Goal: Communication & Community: Answer question/provide support

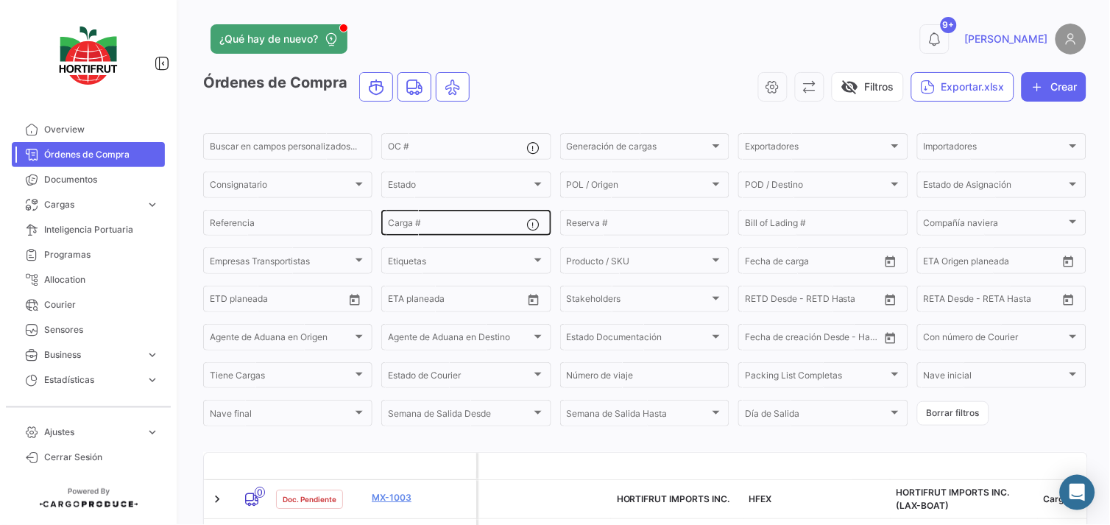
click at [465, 227] on input "Carga #" at bounding box center [457, 225] width 138 height 10
paste input "2526-T-0436"
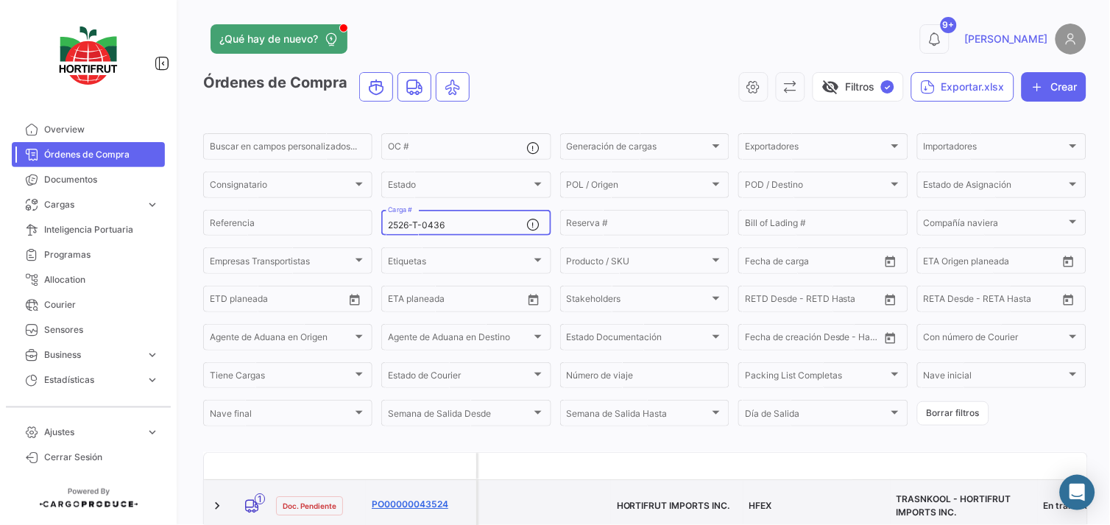
type input "2526-T-0436"
click at [400, 498] on link "PO00000043524" at bounding box center [421, 504] width 99 height 13
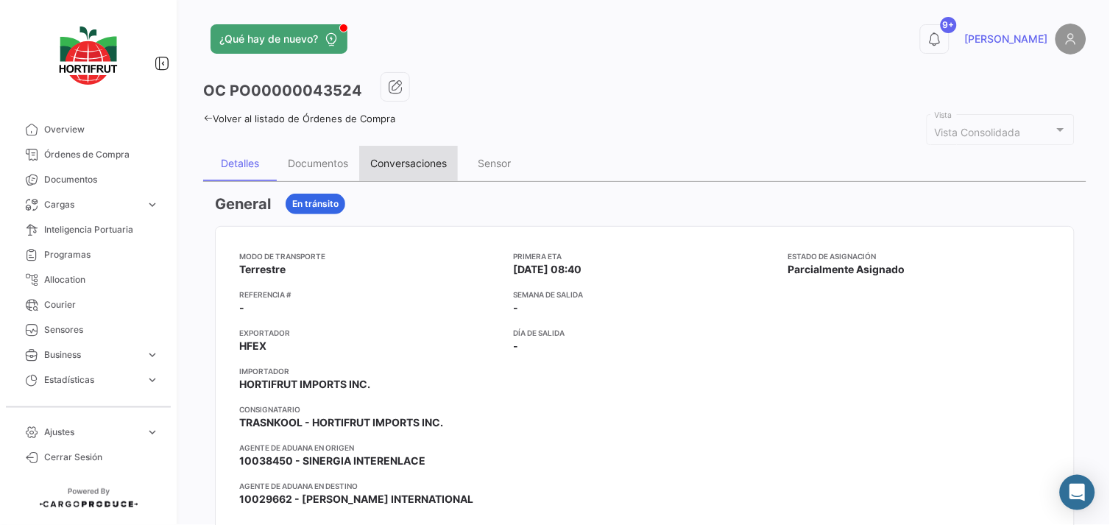
click at [420, 171] on div "Conversaciones" at bounding box center [408, 163] width 99 height 35
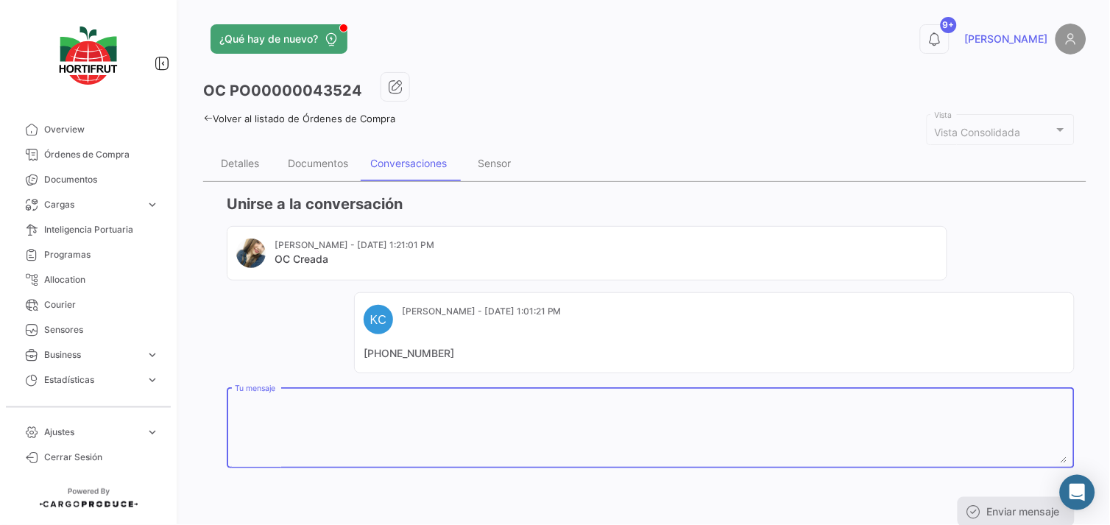
click at [437, 416] on textarea "Tu mensaje" at bounding box center [651, 430] width 833 height 65
paste textarea "20250238"
paste textarea "A16797"
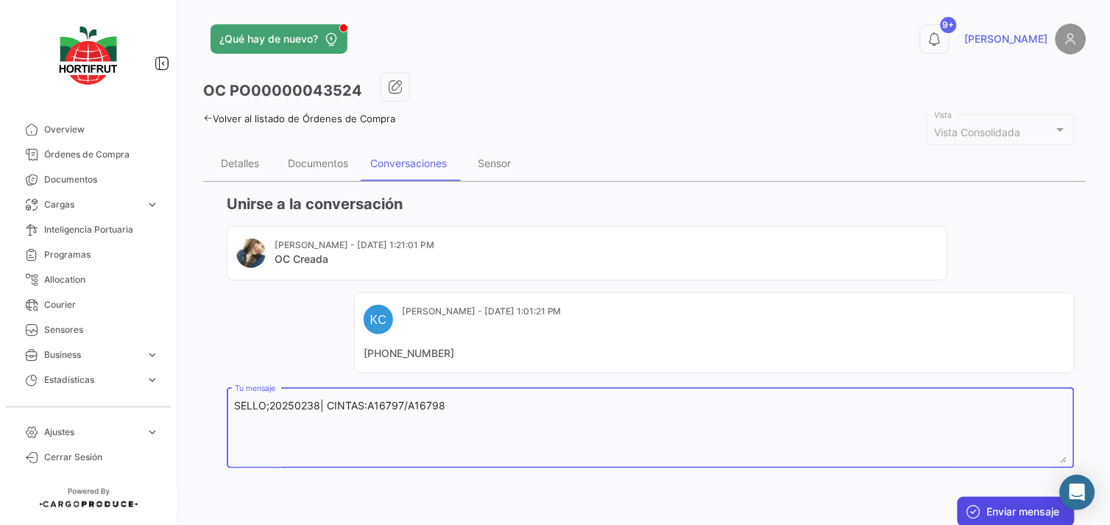
type textarea "SELLO;20250238| CINTAS:A16797/A16798"
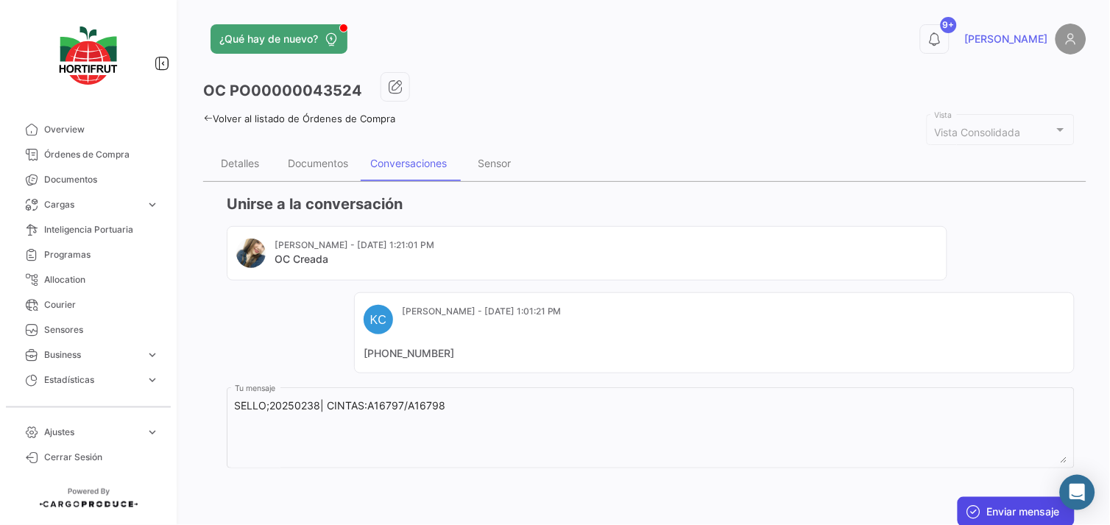
click at [978, 501] on button "Enviar mensaje" at bounding box center [1016, 511] width 117 height 29
click at [321, 152] on div "Documentos" at bounding box center [318, 163] width 82 height 35
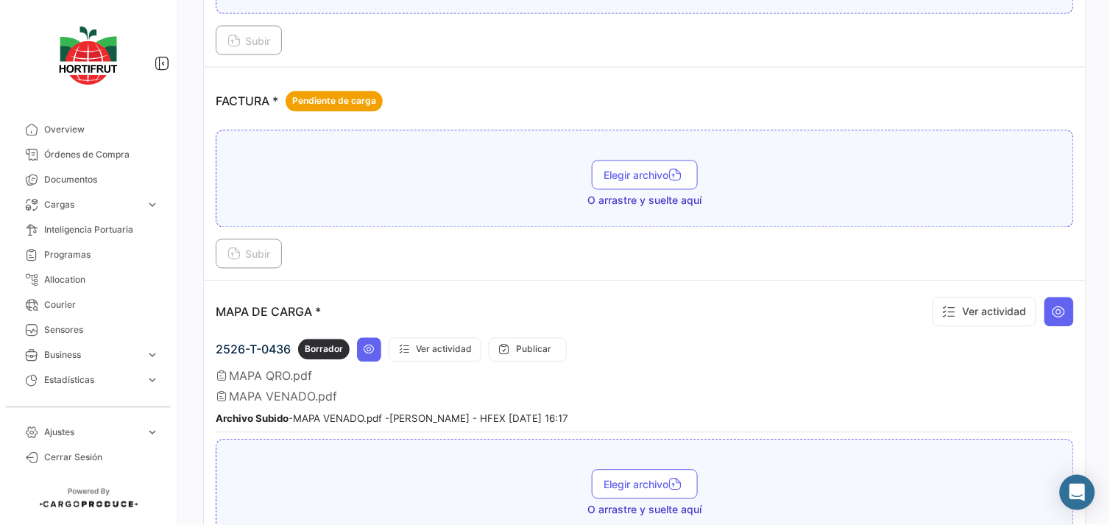
scroll to position [1769, 0]
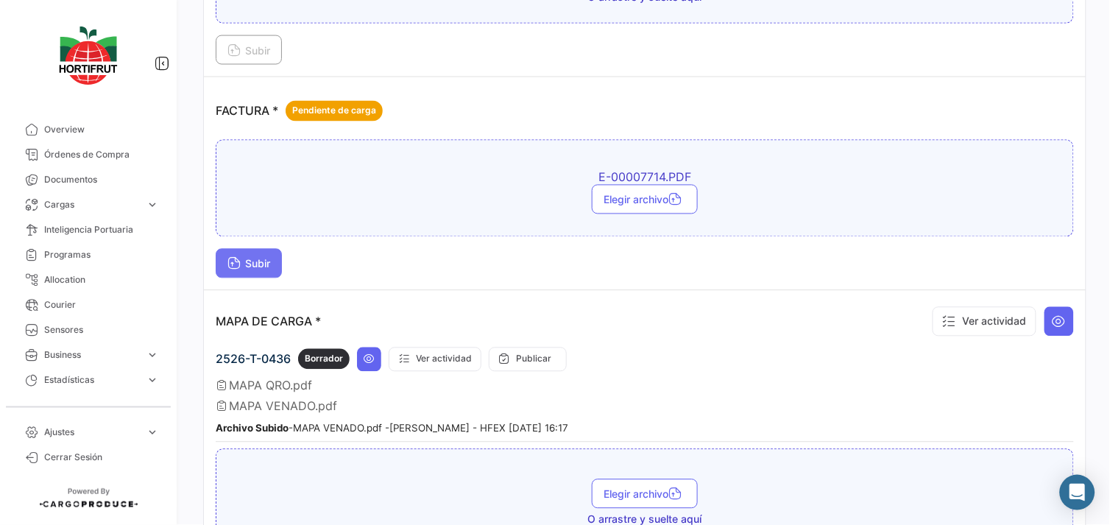
click at [268, 258] on button "Subir" at bounding box center [249, 263] width 66 height 29
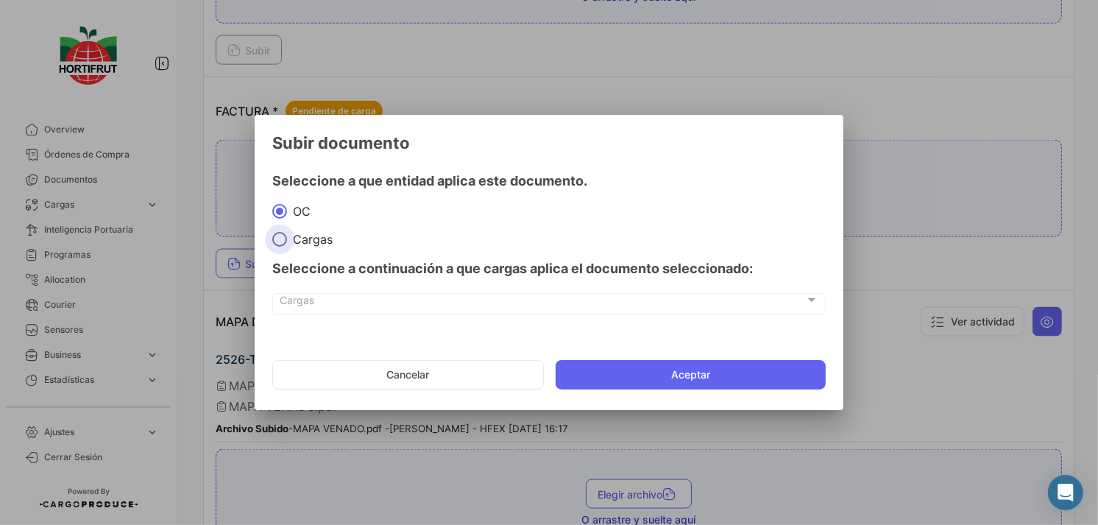
click at [305, 240] on span "Cargas" at bounding box center [310, 239] width 46 height 15
click at [287, 240] on input "Cargas" at bounding box center [279, 239] width 15 height 15
radio input "true"
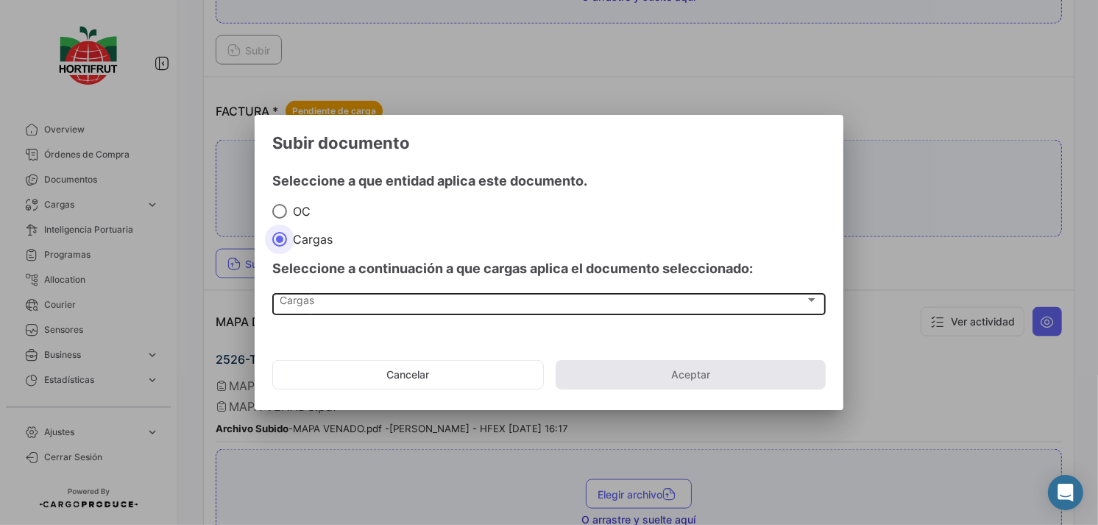
click at [370, 300] on div "Cargas" at bounding box center [542, 303] width 525 height 13
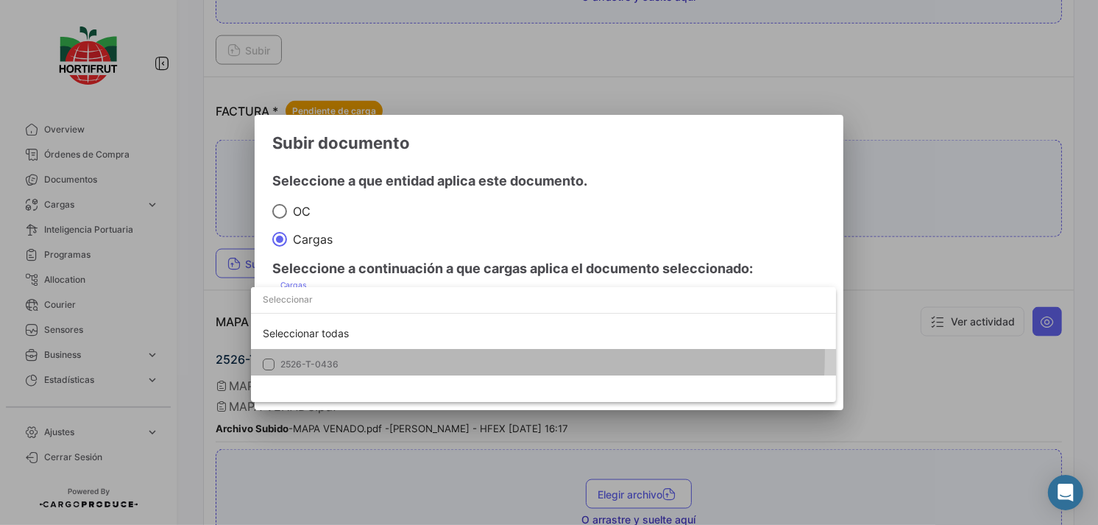
click at [400, 355] on mat-option "2526-T-0436" at bounding box center [543, 364] width 585 height 31
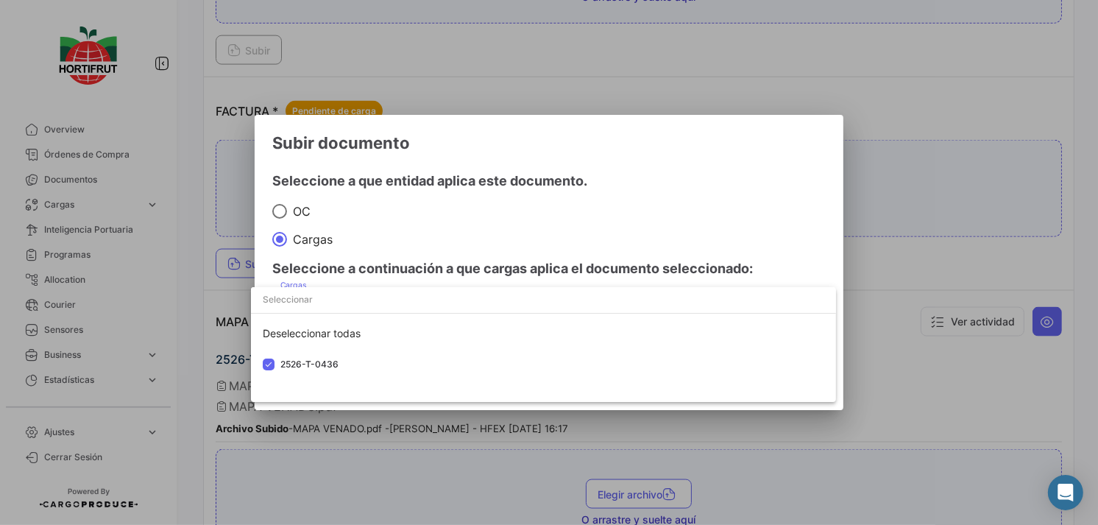
click at [556, 255] on div at bounding box center [549, 262] width 1098 height 525
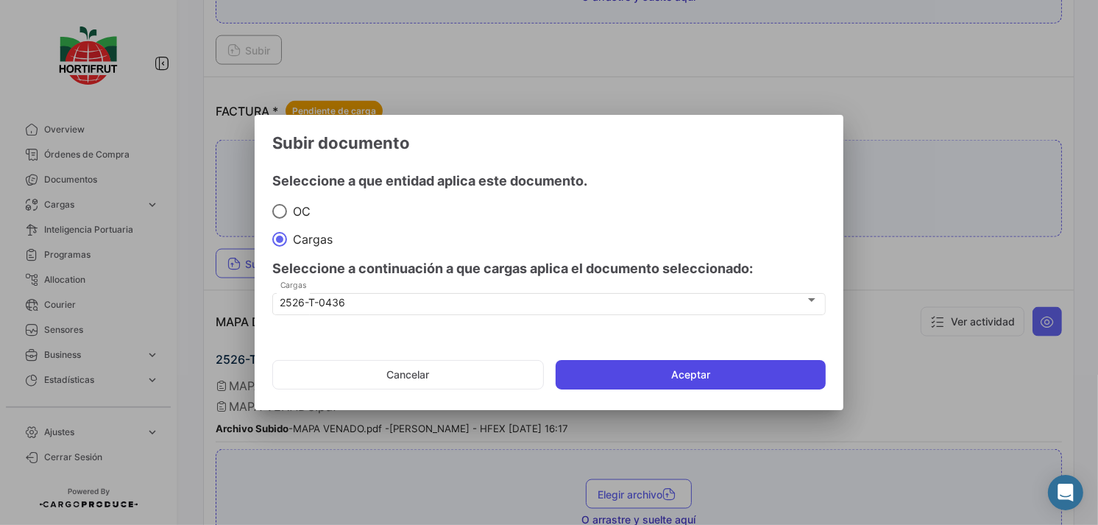
click at [658, 376] on button "Aceptar" at bounding box center [691, 374] width 270 height 29
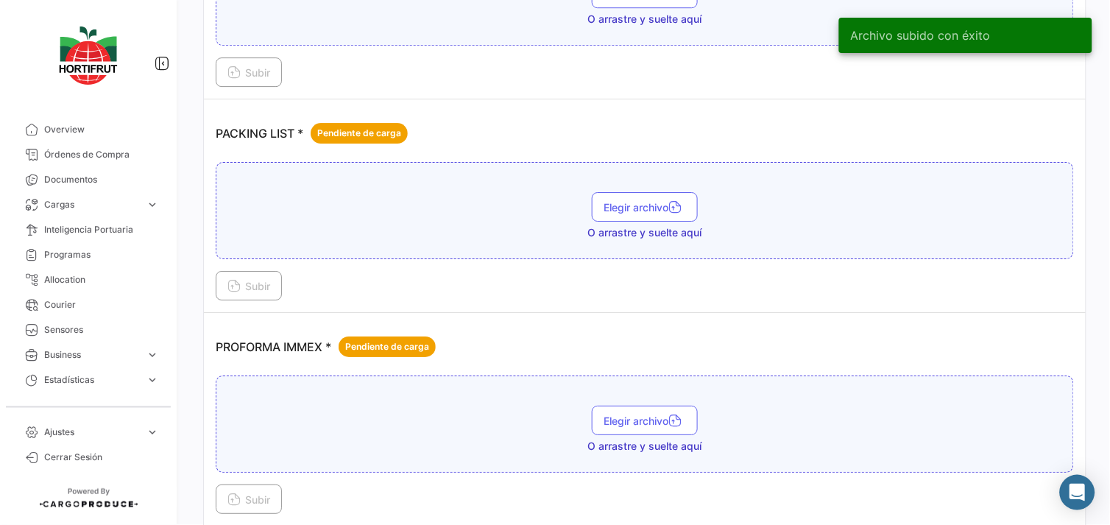
scroll to position [2279, 0]
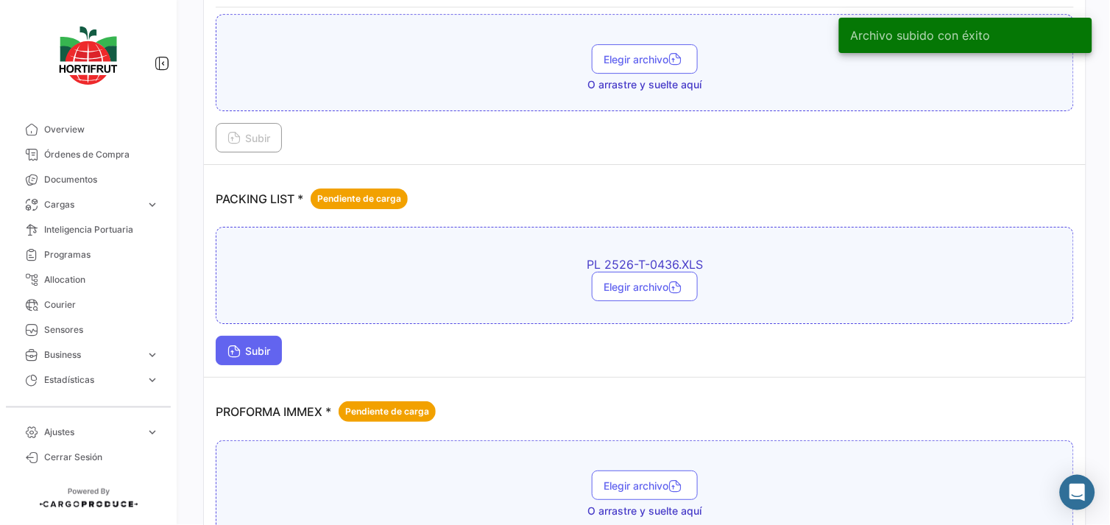
click at [282, 342] on button "Subir" at bounding box center [249, 350] width 66 height 29
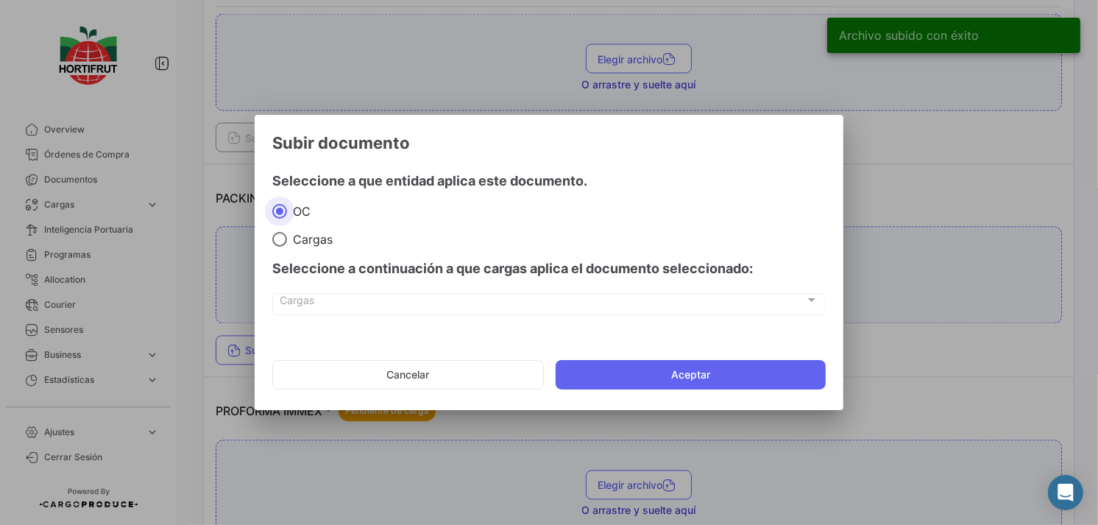
click at [326, 240] on span "Cargas" at bounding box center [310, 239] width 46 height 15
click at [287, 240] on input "Cargas" at bounding box center [279, 239] width 15 height 15
radio input "true"
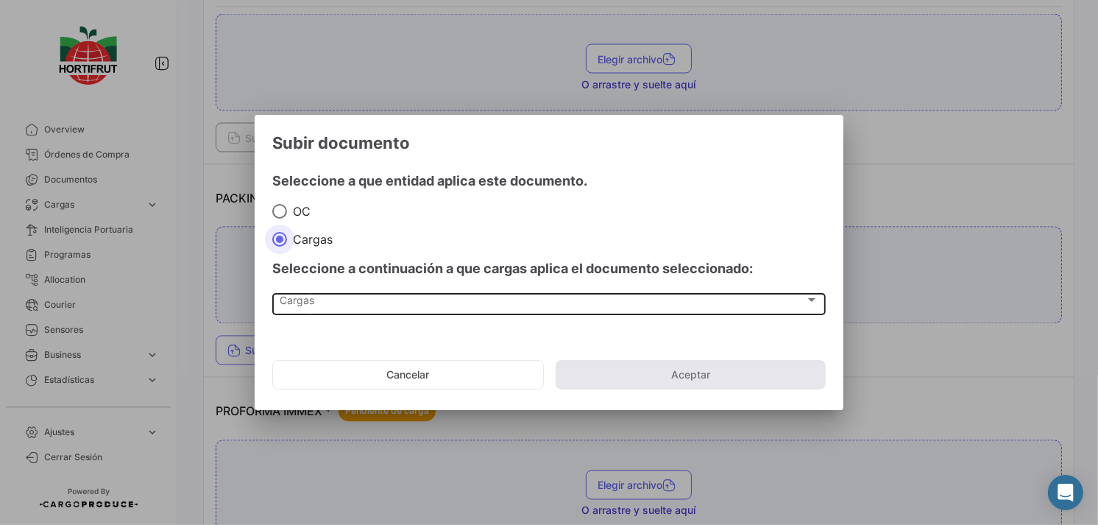
click at [380, 307] on div "Cargas" at bounding box center [542, 303] width 525 height 13
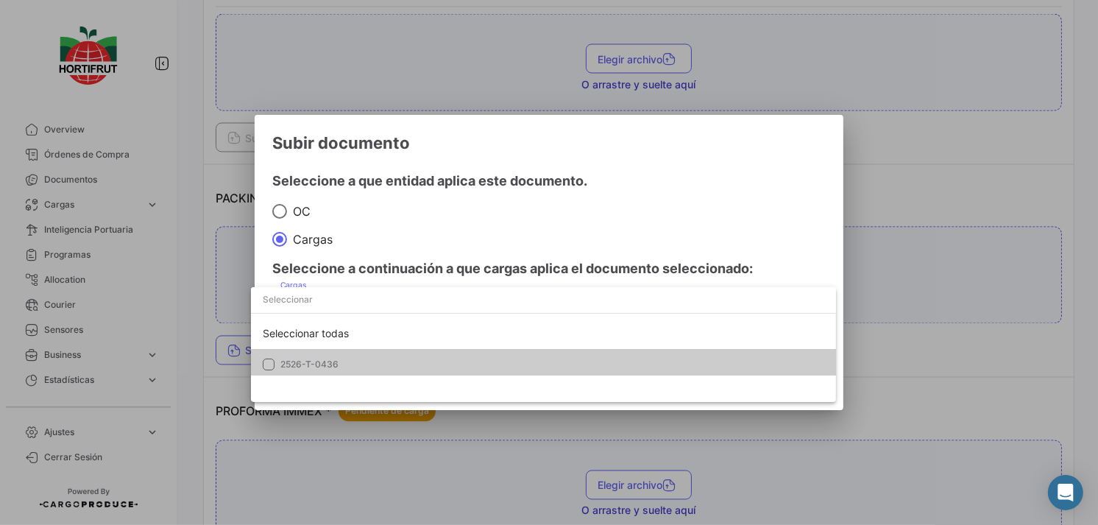
drag, startPoint x: 409, startPoint y: 350, endPoint x: 427, endPoint y: 317, distance: 38.2
click at [410, 350] on mat-option "2526-T-0436" at bounding box center [543, 364] width 585 height 31
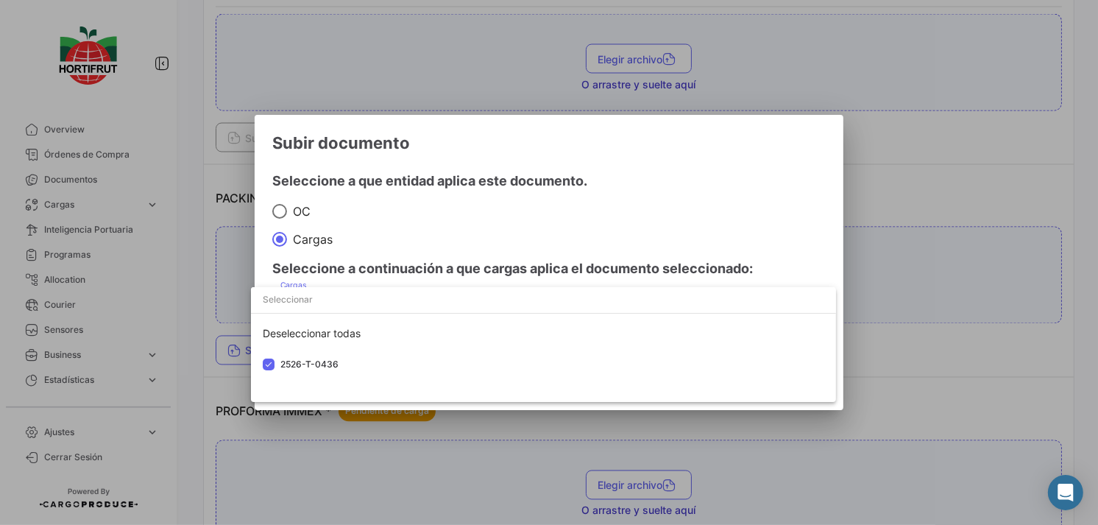
drag, startPoint x: 543, startPoint y: 247, endPoint x: 562, endPoint y: 262, distance: 24.6
click at [543, 247] on div at bounding box center [549, 262] width 1098 height 525
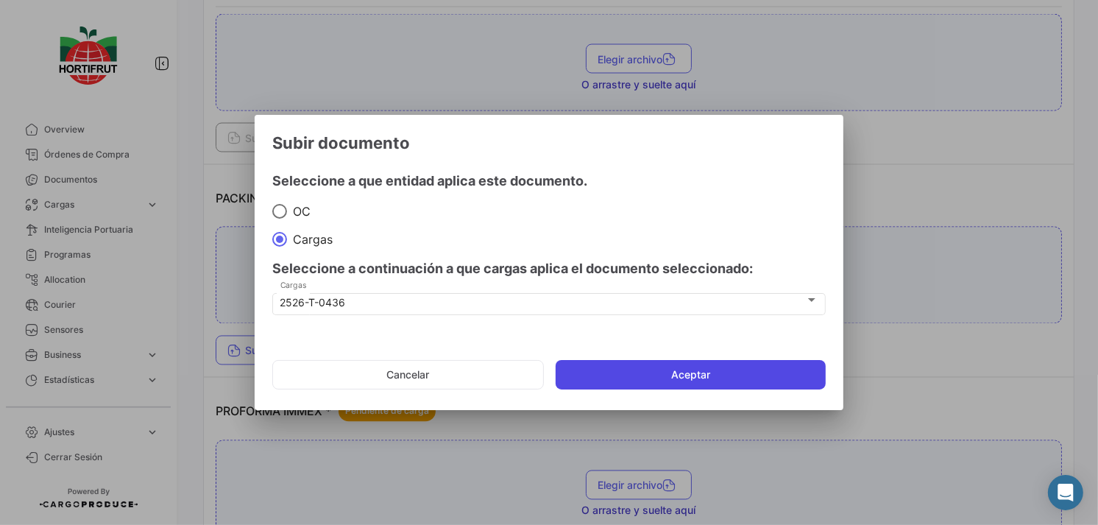
click at [660, 381] on button "Aceptar" at bounding box center [691, 374] width 270 height 29
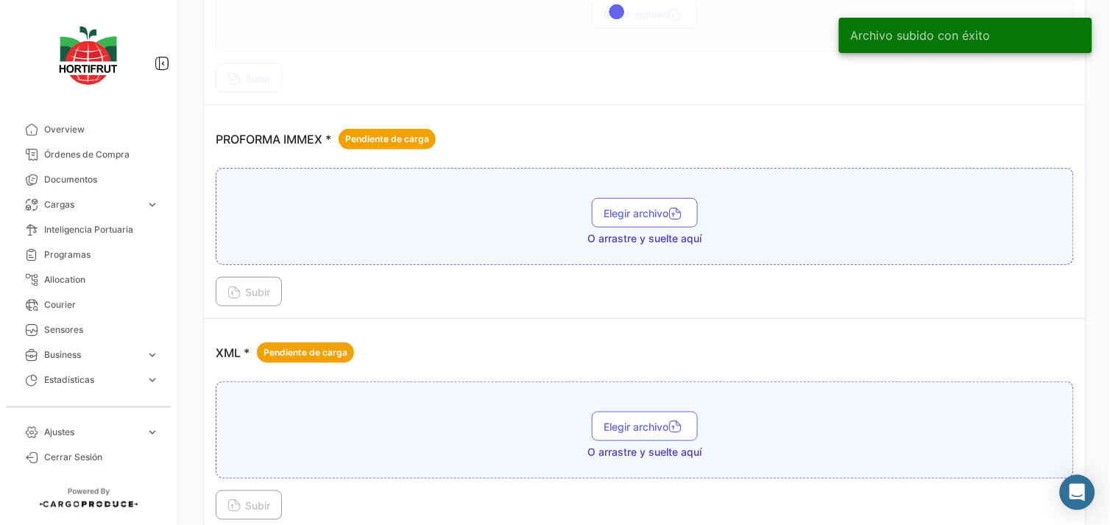
scroll to position [2640, 0]
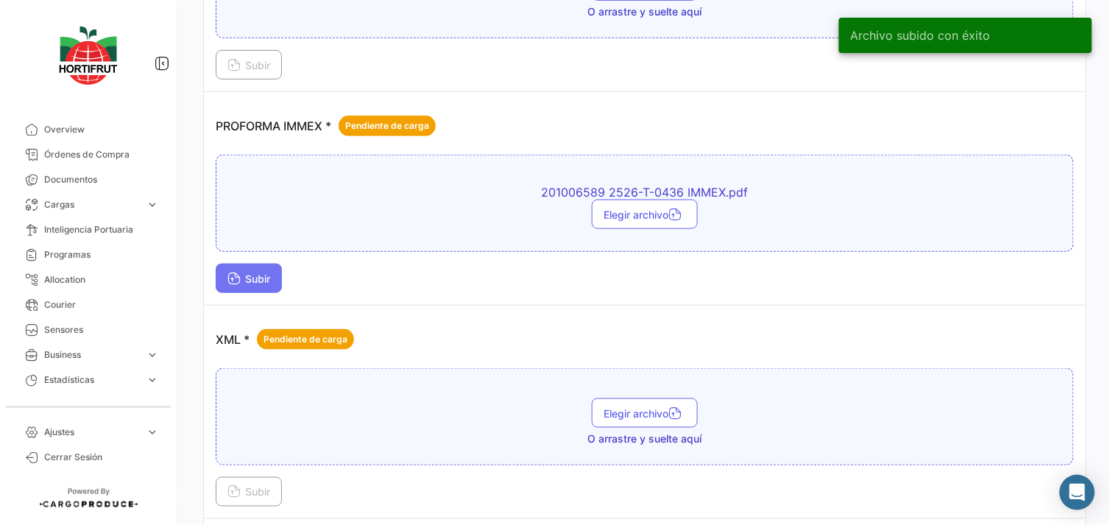
click at [278, 264] on button "Subir" at bounding box center [249, 278] width 66 height 29
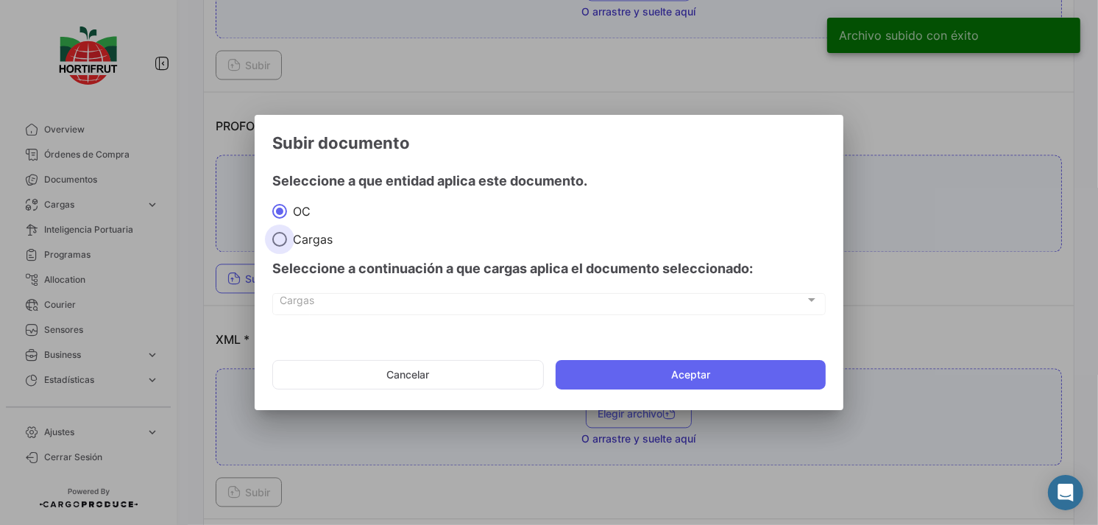
click at [311, 238] on span "Cargas" at bounding box center [310, 239] width 46 height 15
click at [287, 238] on input "Cargas" at bounding box center [279, 239] width 15 height 15
radio input "true"
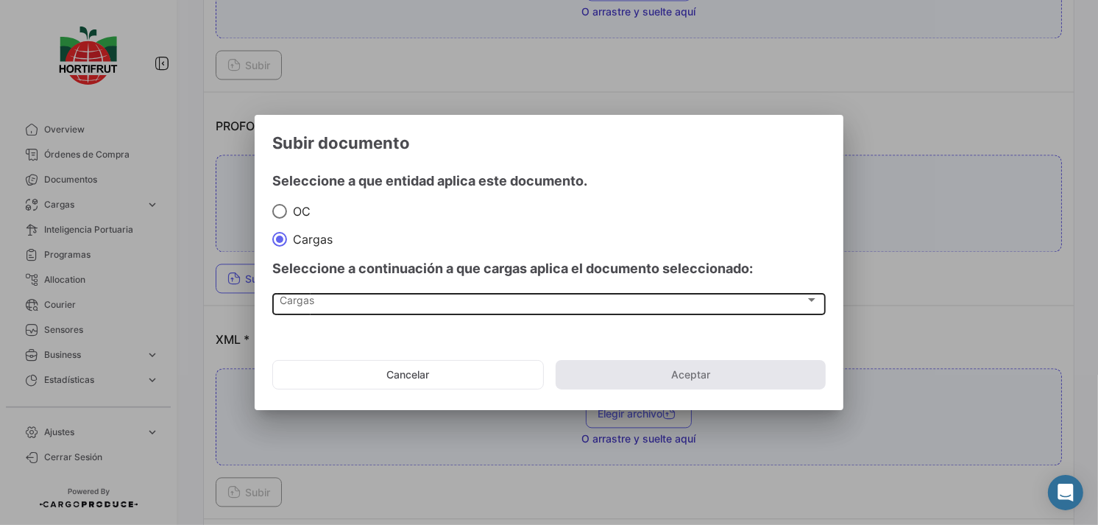
click at [374, 296] on div "Cargas Cargas" at bounding box center [549, 303] width 538 height 25
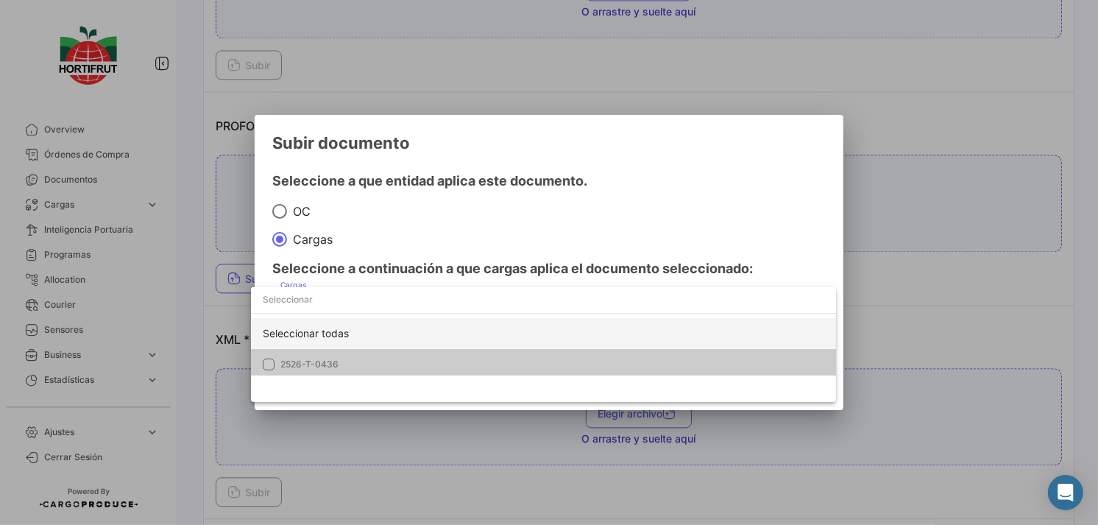
drag, startPoint x: 374, startPoint y: 296, endPoint x: 414, endPoint y: 347, distance: 65.0
click at [414, 347] on div "Seleccionar todas" at bounding box center [543, 333] width 585 height 31
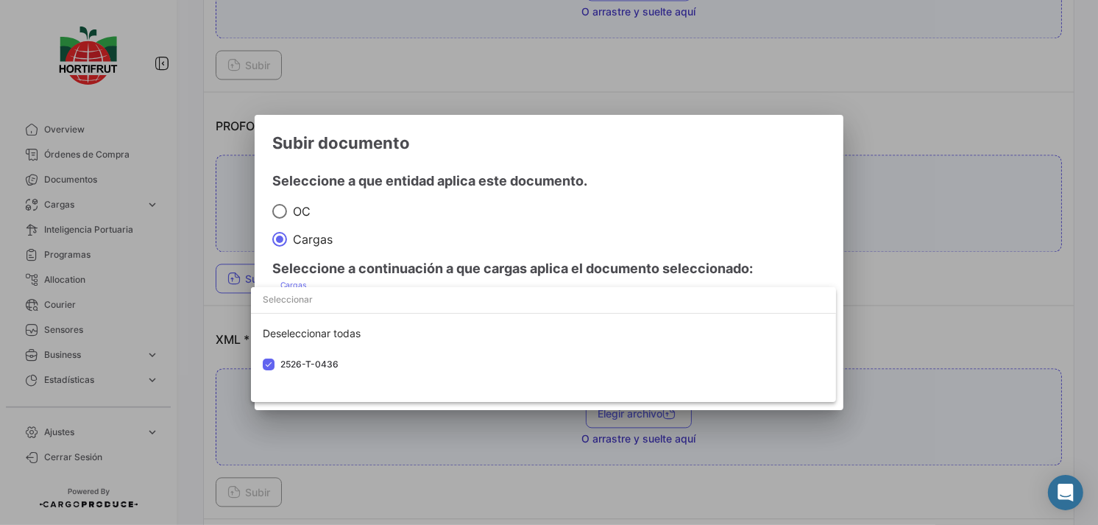
click at [499, 262] on div at bounding box center [549, 262] width 1098 height 525
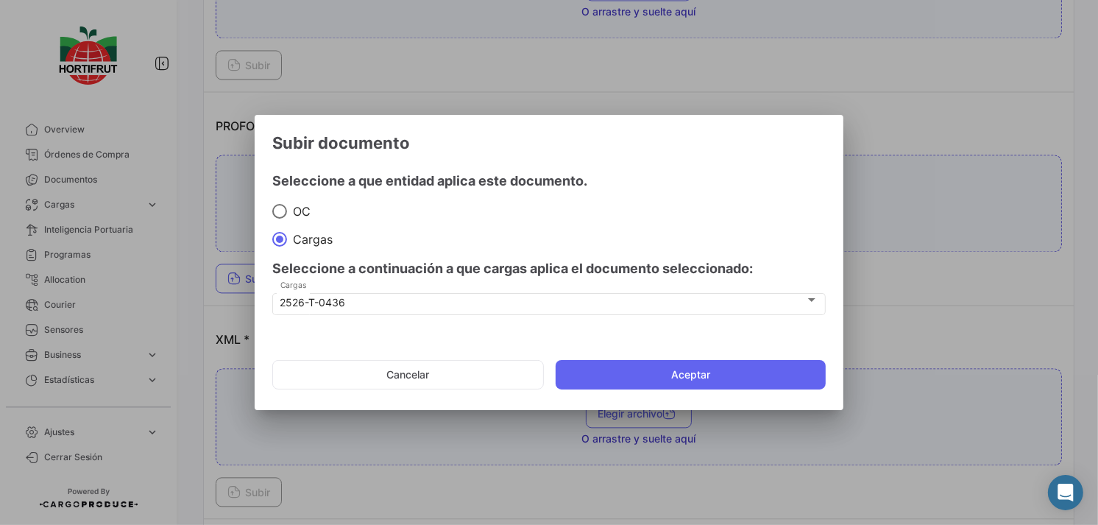
click at [649, 392] on mat-dialog-actions "Cancelar Aceptar" at bounding box center [549, 375] width 554 height 50
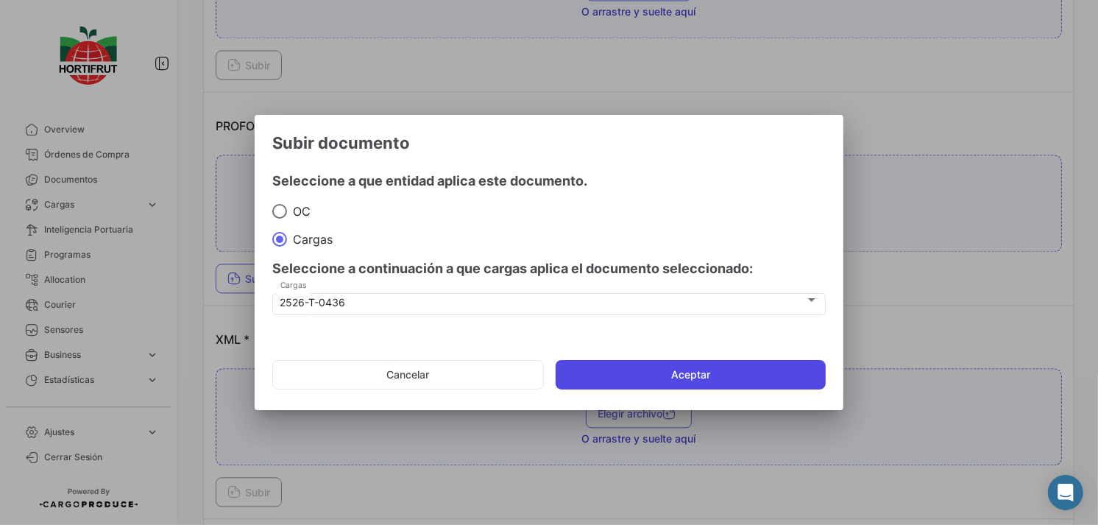
click at [709, 366] on button "Aceptar" at bounding box center [691, 374] width 270 height 29
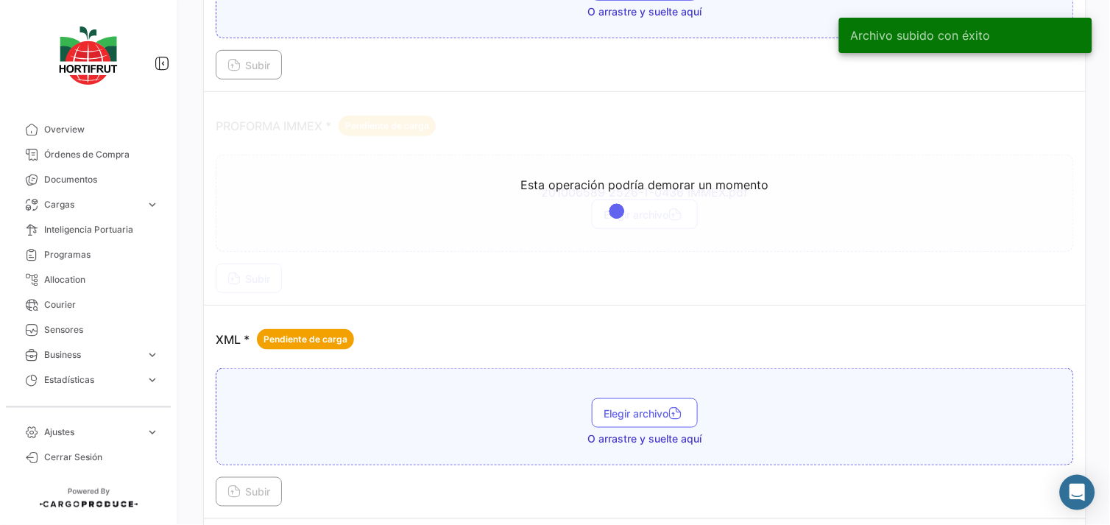
scroll to position [2712, 0]
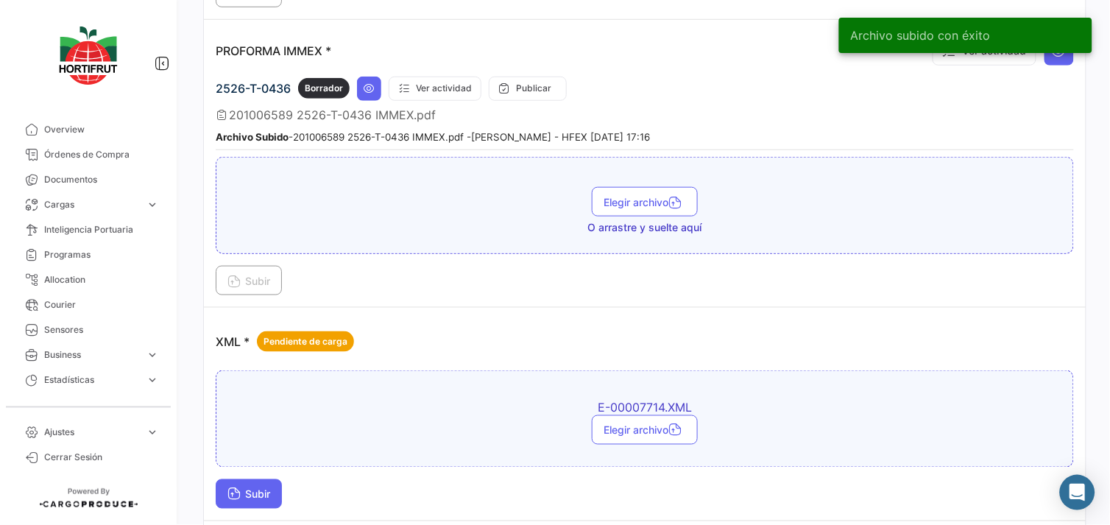
click at [269, 479] on button "Subir" at bounding box center [249, 493] width 66 height 29
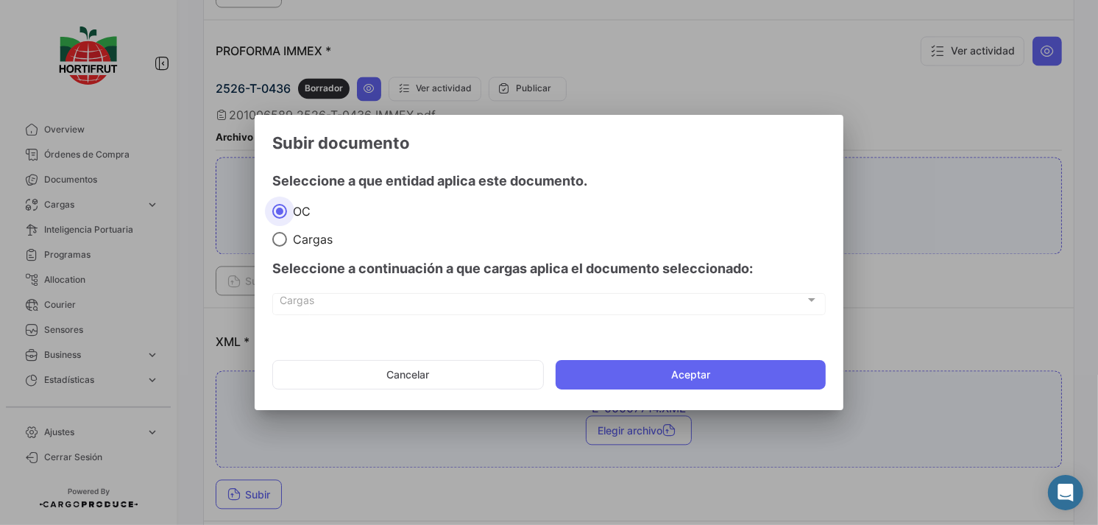
click at [284, 234] on span at bounding box center [279, 239] width 15 height 15
click at [284, 234] on input "Cargas" at bounding box center [279, 239] width 15 height 15
radio input "true"
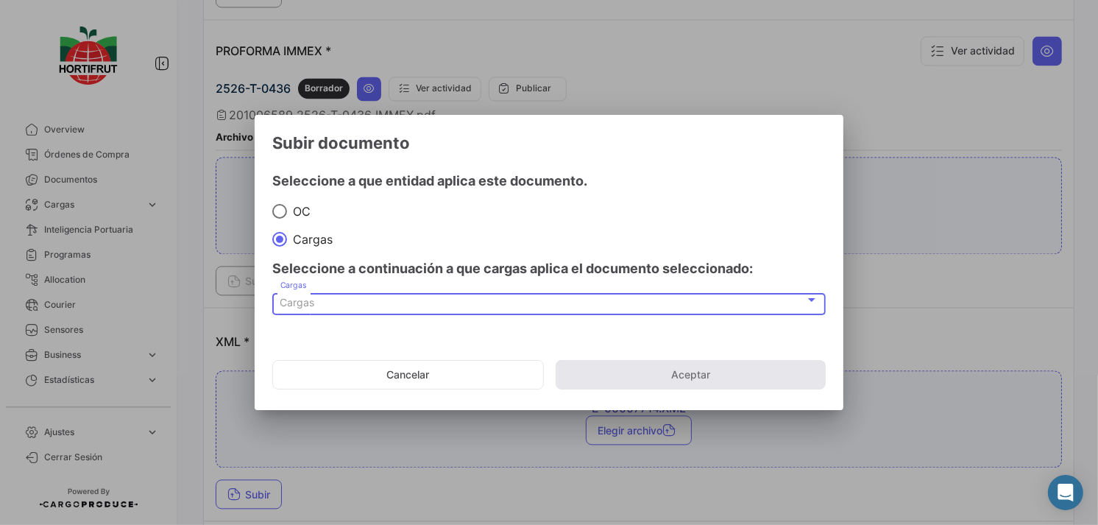
click at [343, 304] on div "Cargas" at bounding box center [542, 303] width 525 height 13
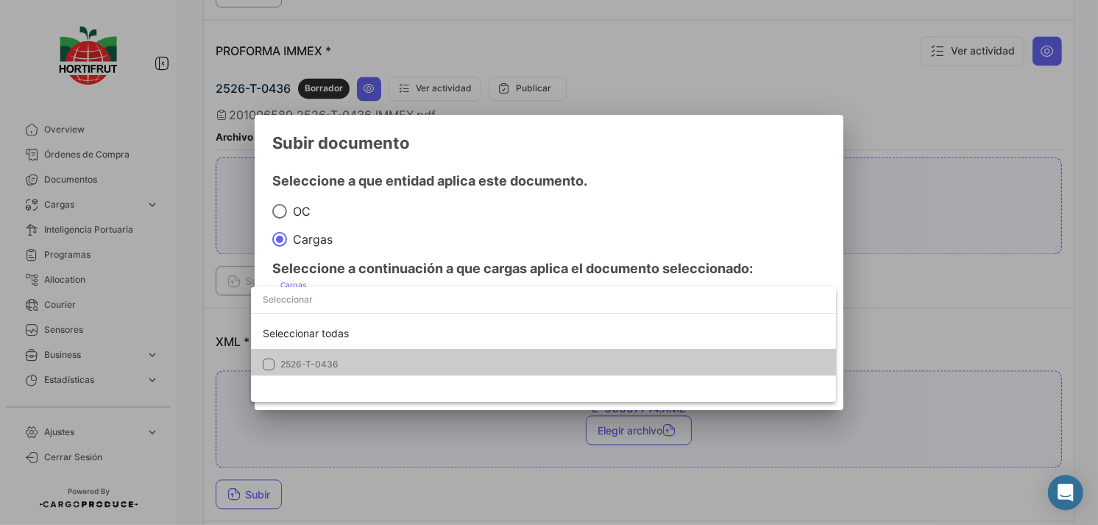
click at [372, 362] on span "2526-T-0436" at bounding box center [383, 364] width 206 height 13
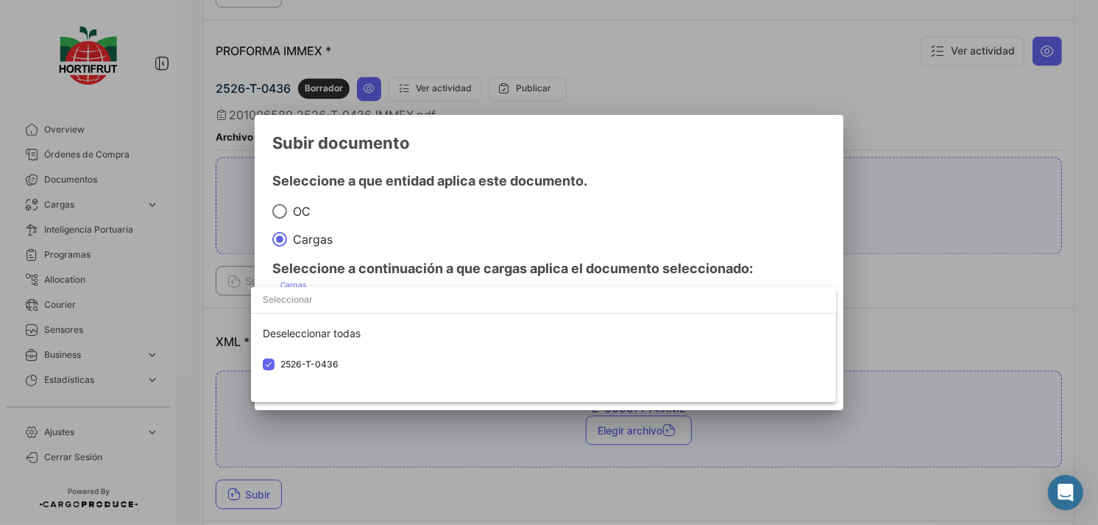
click at [519, 261] on div at bounding box center [549, 262] width 1098 height 525
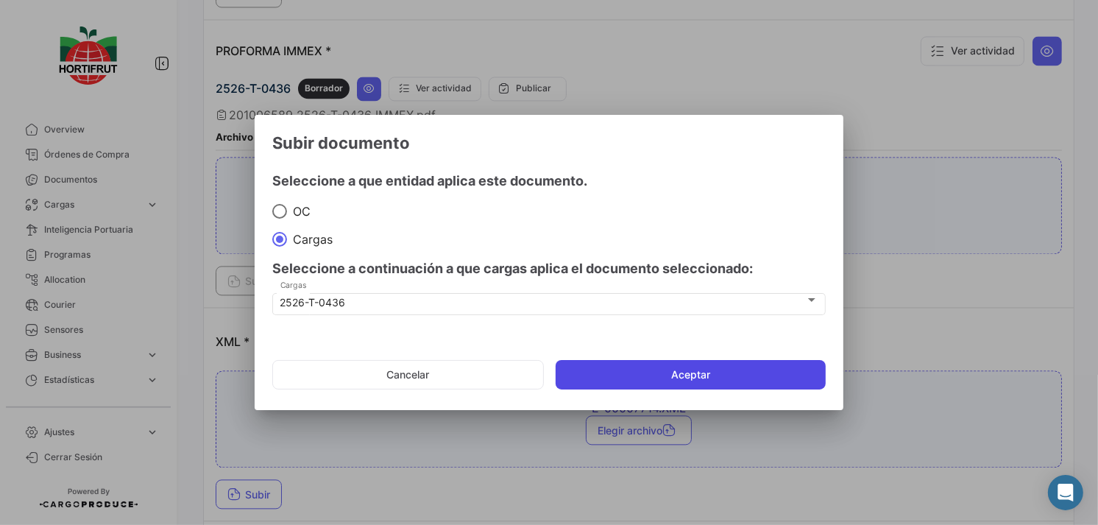
click at [629, 380] on button "Aceptar" at bounding box center [691, 374] width 270 height 29
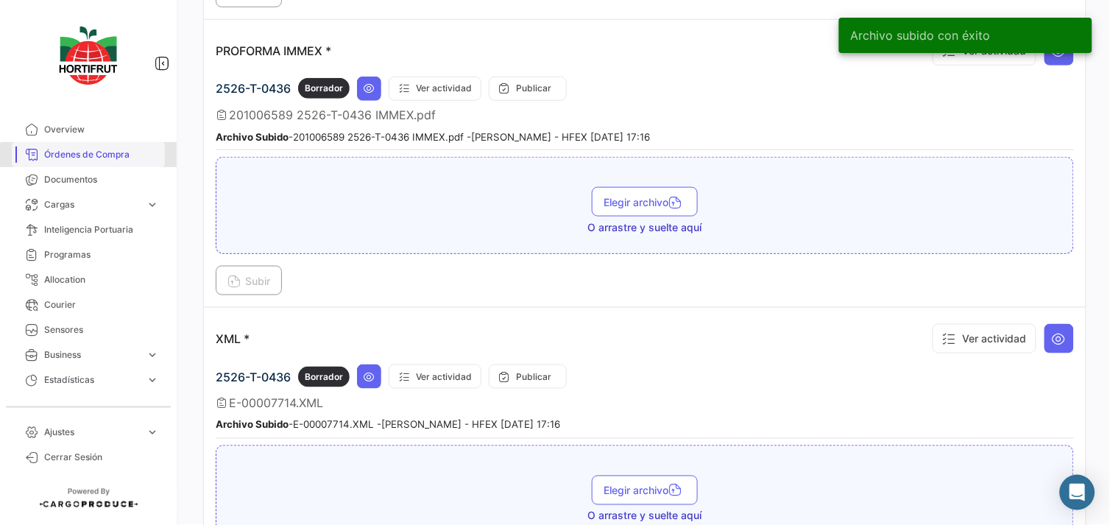
click at [113, 158] on span "Órdenes de Compra" at bounding box center [101, 154] width 115 height 13
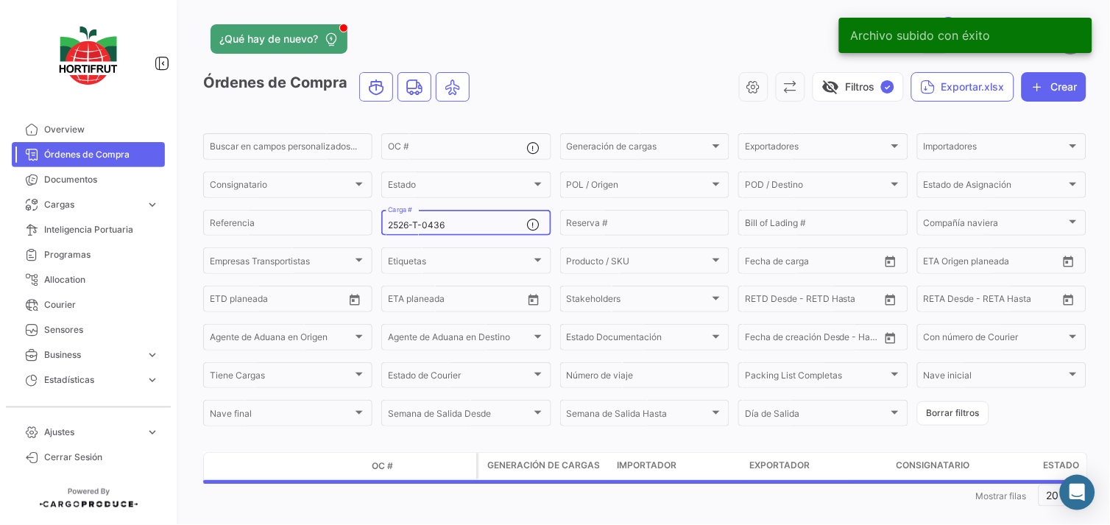
drag, startPoint x: 450, startPoint y: 225, endPoint x: 391, endPoint y: 225, distance: 59.6
click at [391, 225] on input "2526-T-0436" at bounding box center [457, 225] width 138 height 10
paste input "2526-T-0498"
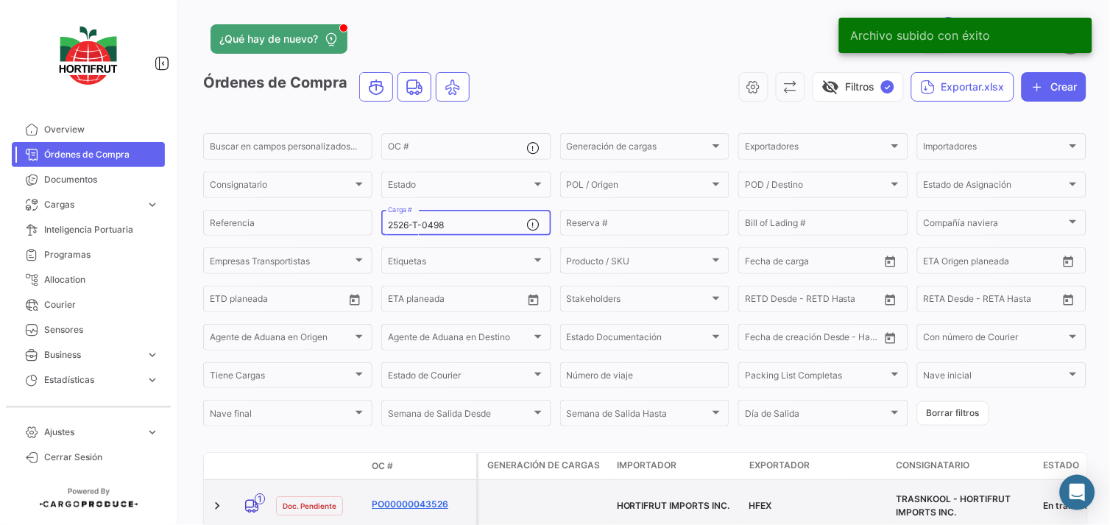
type input "2526-T-0498"
click at [414, 498] on link "PO00000043526" at bounding box center [421, 504] width 99 height 13
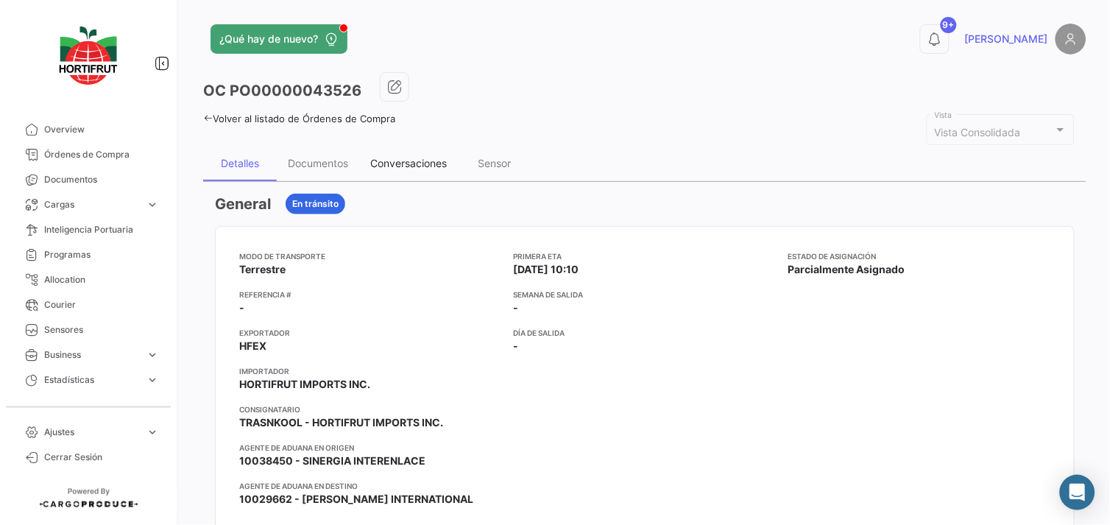
click at [411, 157] on div "Conversaciones" at bounding box center [408, 163] width 77 height 13
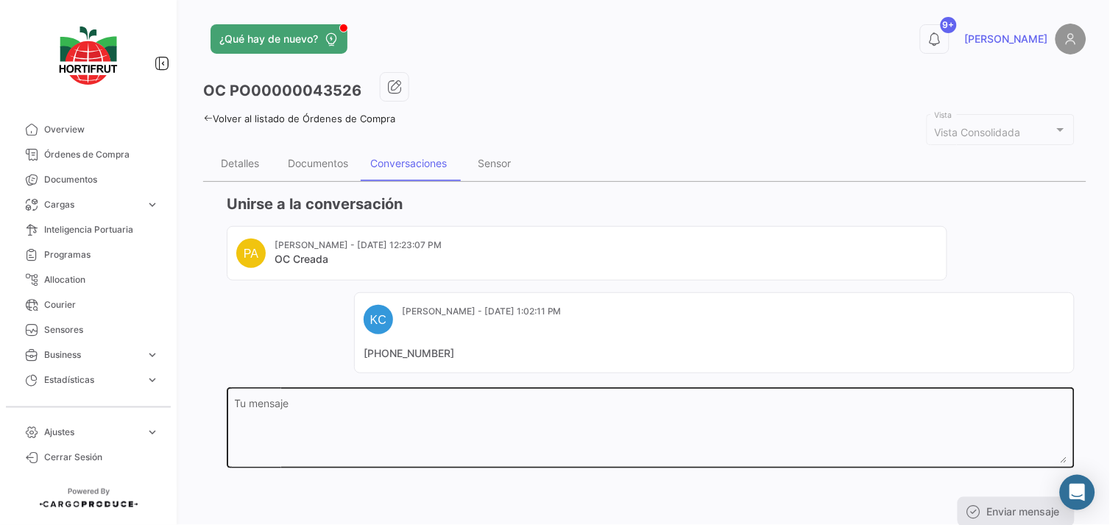
click at [467, 420] on textarea "Tu mensaje" at bounding box center [651, 430] width 833 height 65
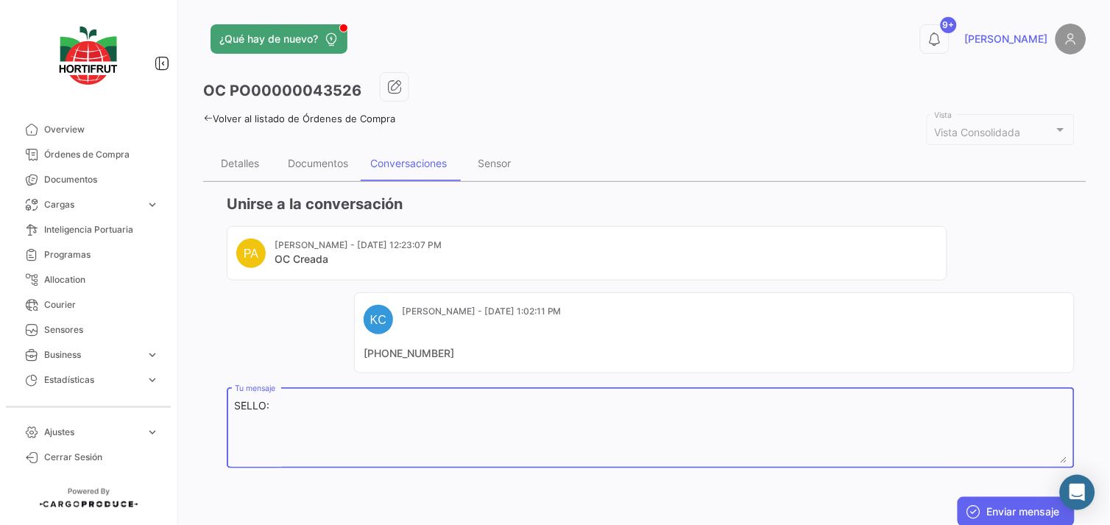
paste textarea "2025647"
paste textarea "B014234"
type textarea "SELLO:2025647| CINTAS:B014234/B014235"
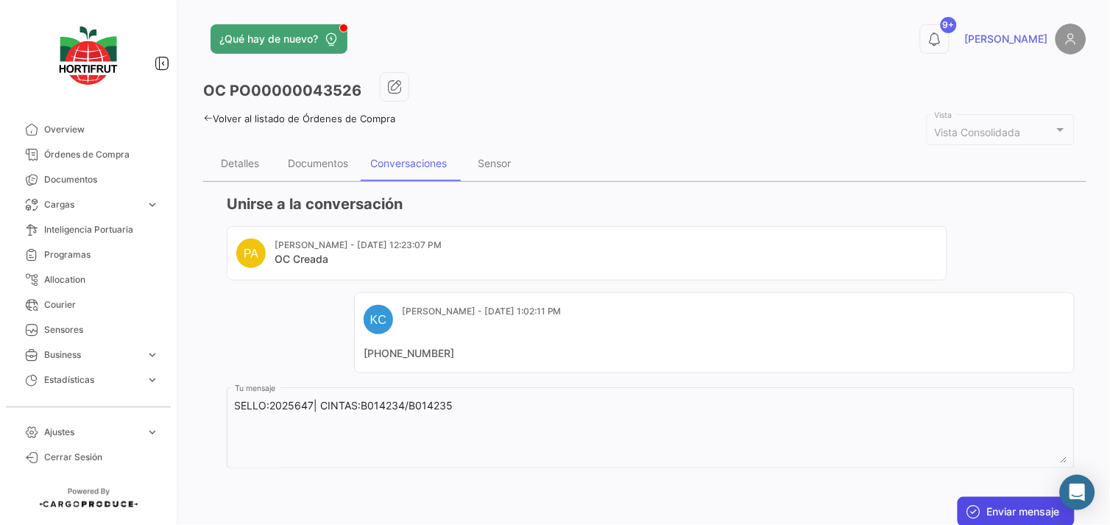
click at [996, 512] on button "Enviar mensaje" at bounding box center [1016, 511] width 117 height 29
click at [317, 149] on div "Documentos" at bounding box center [318, 163] width 82 height 35
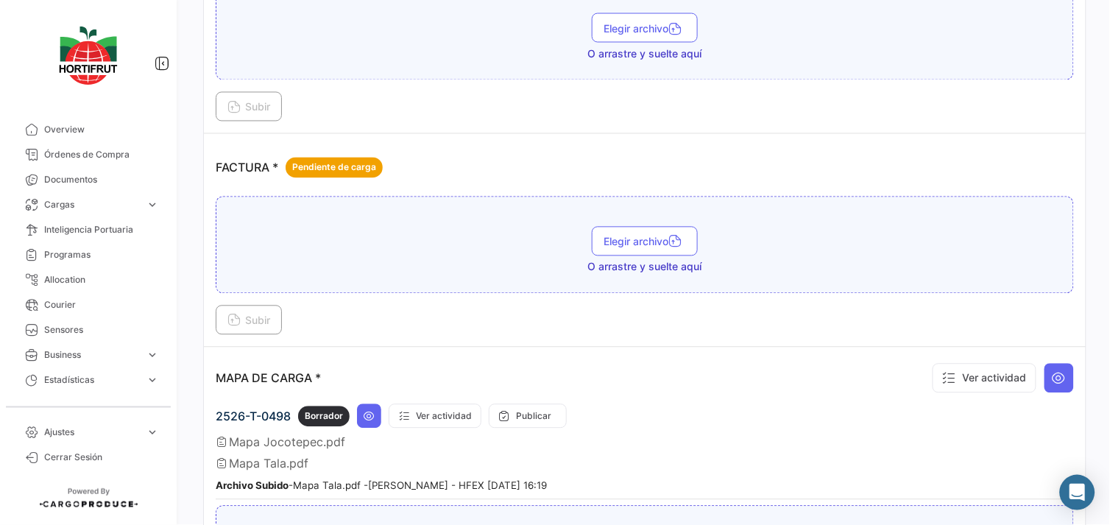
scroll to position [1814, 0]
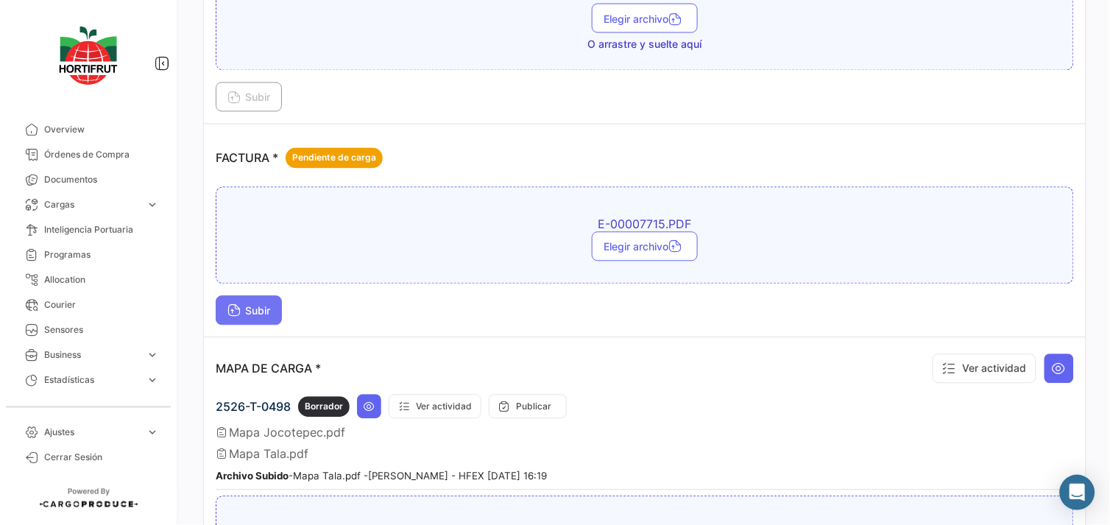
click at [252, 305] on span "Subir" at bounding box center [248, 311] width 43 height 13
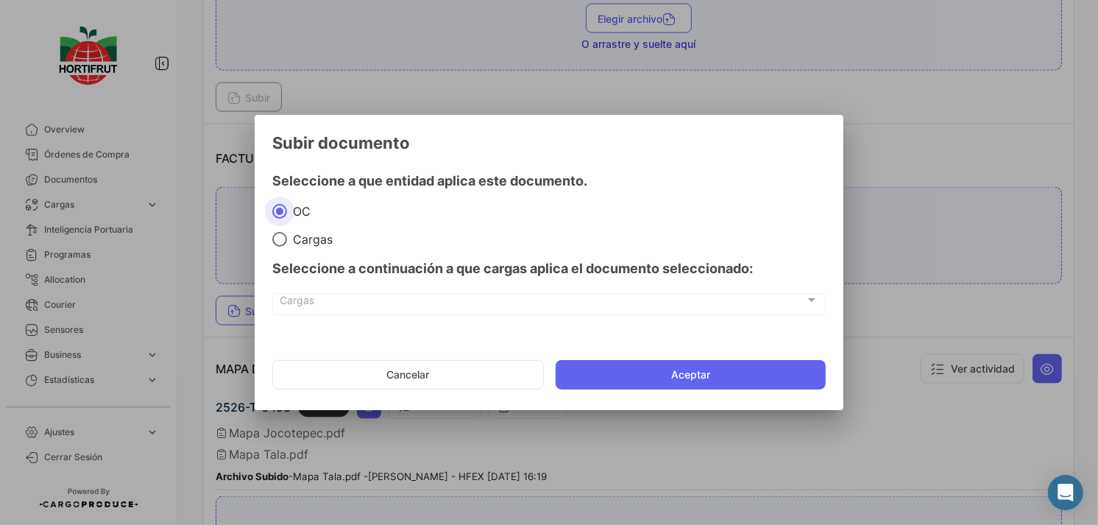
click at [282, 232] on span at bounding box center [279, 239] width 15 height 15
click at [282, 232] on input "Cargas" at bounding box center [279, 239] width 15 height 15
radio input "true"
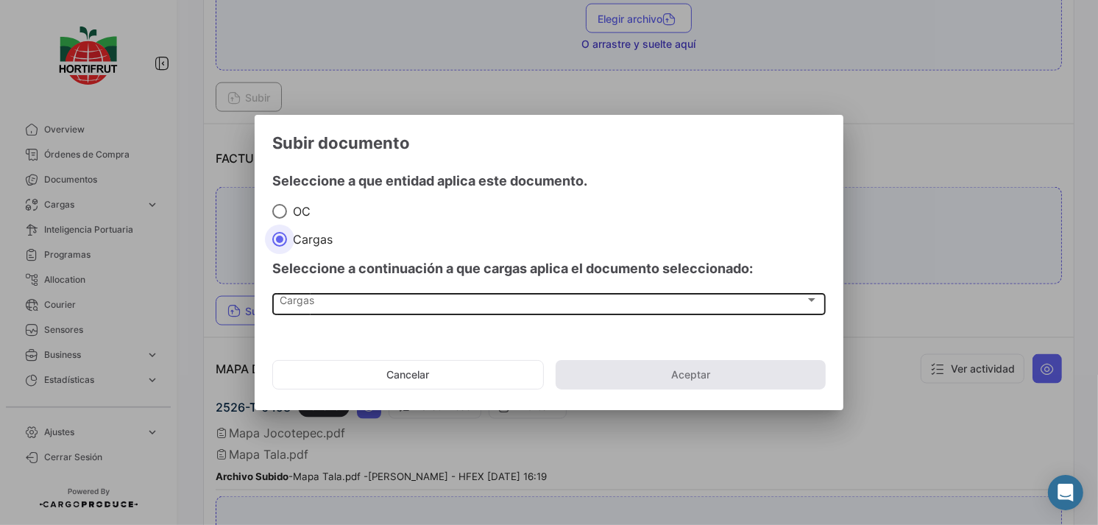
click at [362, 305] on div "Cargas" at bounding box center [542, 303] width 525 height 13
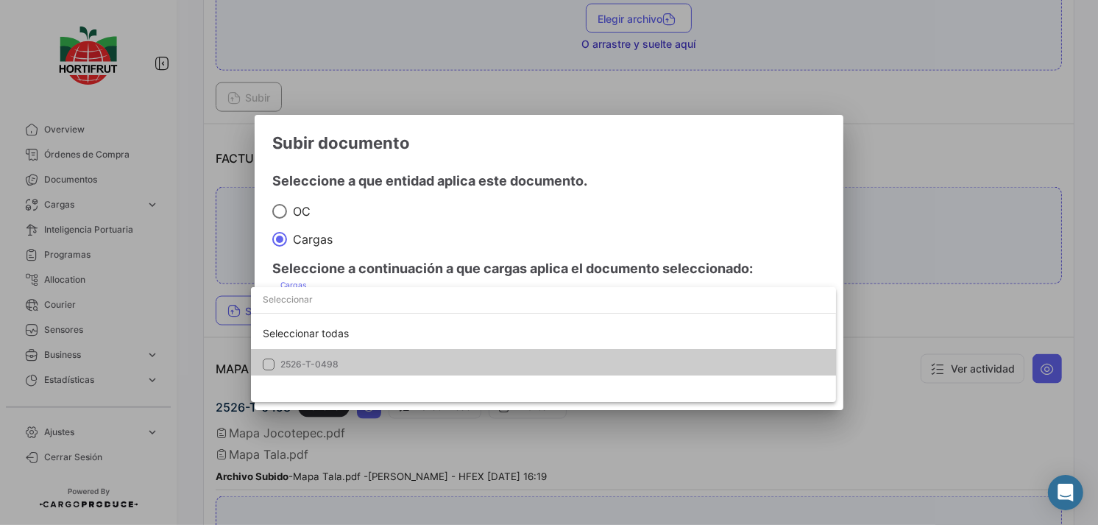
drag, startPoint x: 392, startPoint y: 350, endPoint x: 410, endPoint y: 294, distance: 58.0
click at [393, 350] on mat-option "2526-T-0498" at bounding box center [543, 364] width 585 height 31
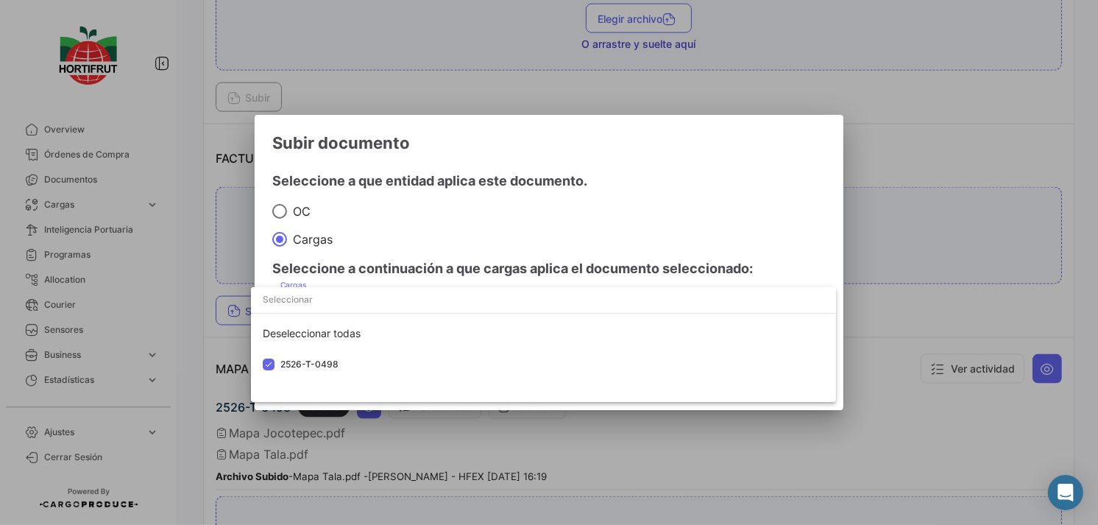
drag, startPoint x: 481, startPoint y: 229, endPoint x: 499, endPoint y: 229, distance: 18.4
click at [499, 229] on div at bounding box center [549, 262] width 1098 height 525
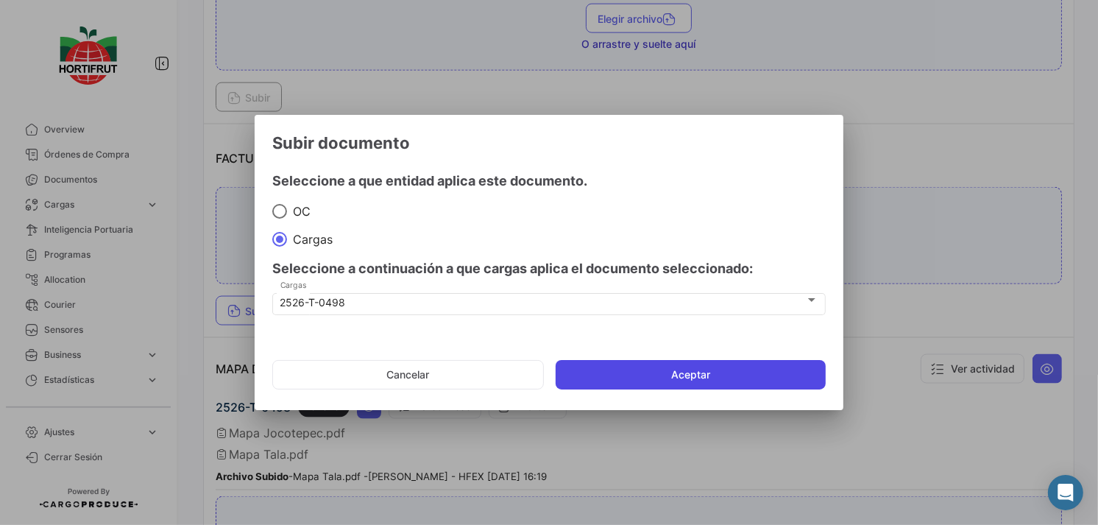
click at [662, 370] on button "Aceptar" at bounding box center [691, 374] width 270 height 29
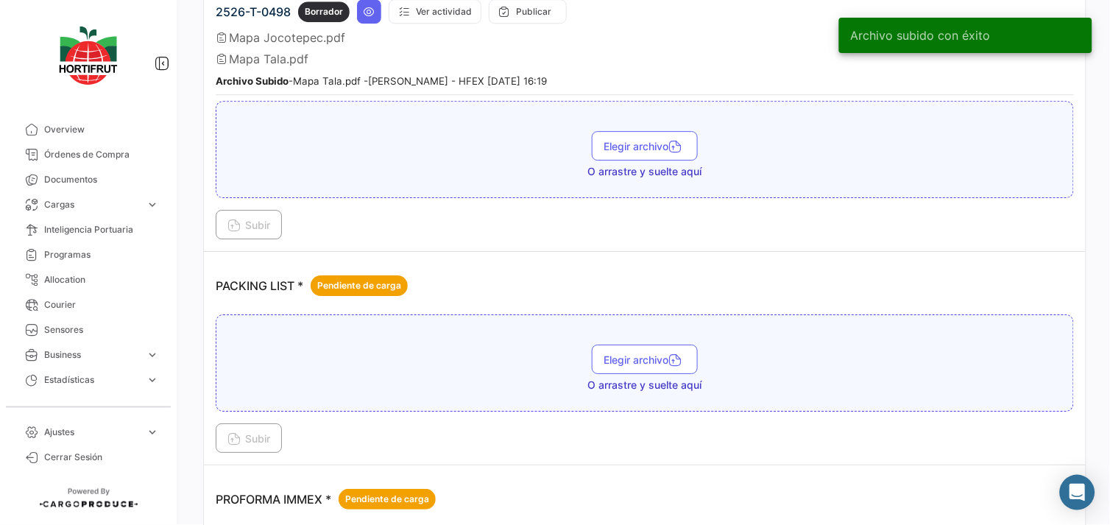
scroll to position [2277, 0]
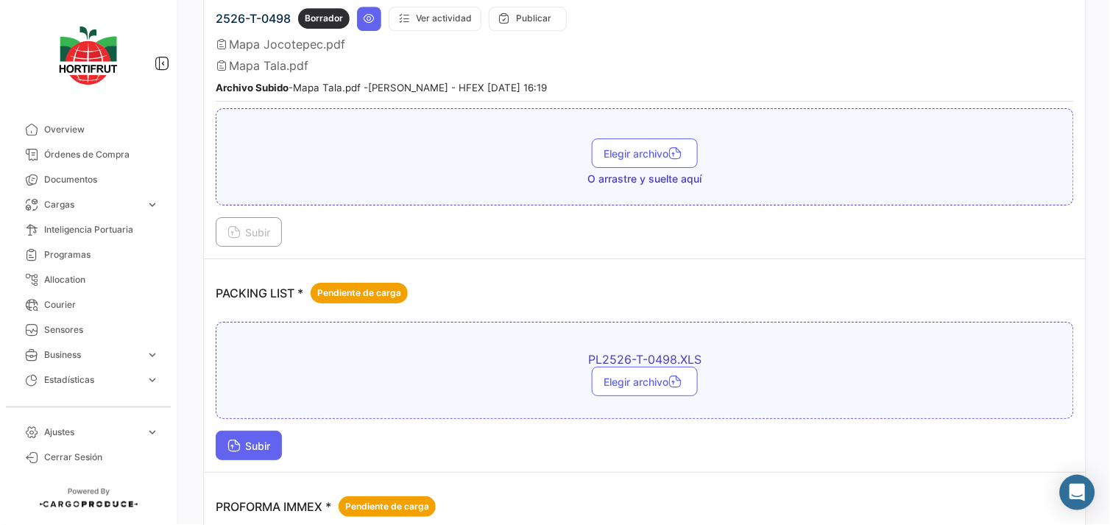
click at [260, 447] on button "Subir" at bounding box center [249, 445] width 66 height 29
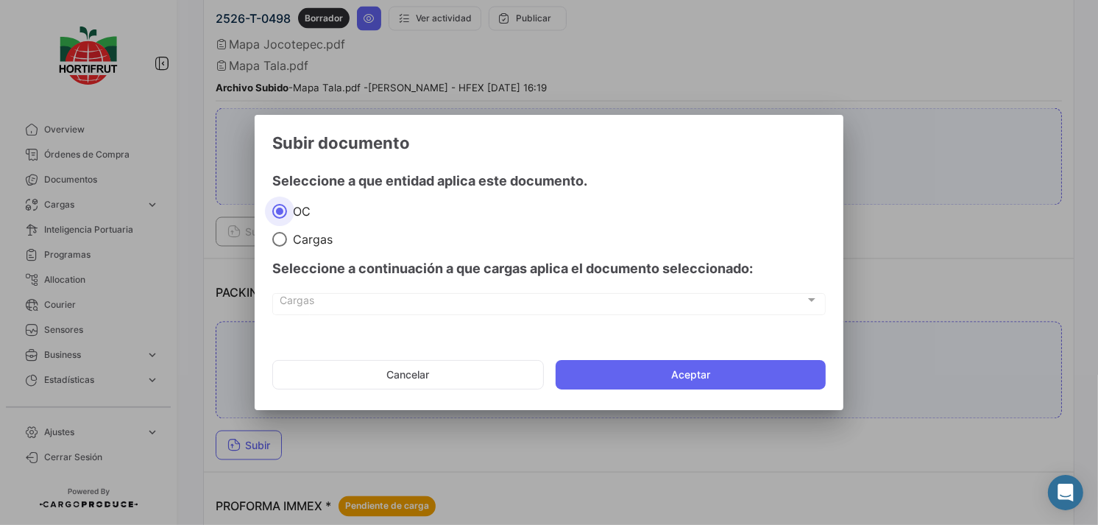
click at [288, 241] on span "Cargas" at bounding box center [310, 239] width 46 height 15
click at [287, 241] on input "Cargas" at bounding box center [279, 239] width 15 height 15
radio input "true"
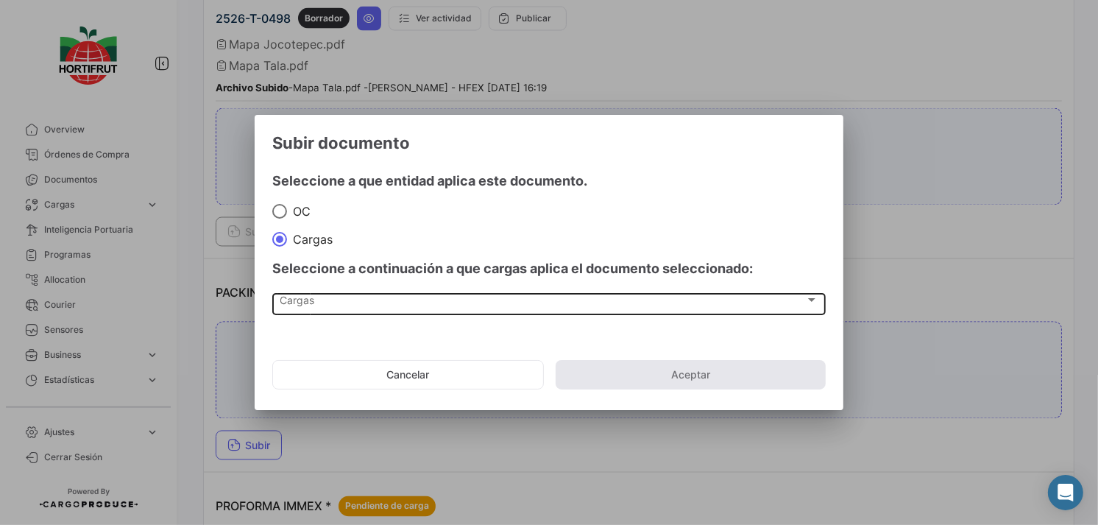
click at [347, 293] on div "Seleccione a continuación a que cargas aplica el documento seleccionado: [PERSO…" at bounding box center [549, 290] width 554 height 86
drag, startPoint x: 347, startPoint y: 294, endPoint x: 361, endPoint y: 303, distance: 16.2
click at [361, 303] on div "Cargas" at bounding box center [542, 303] width 525 height 13
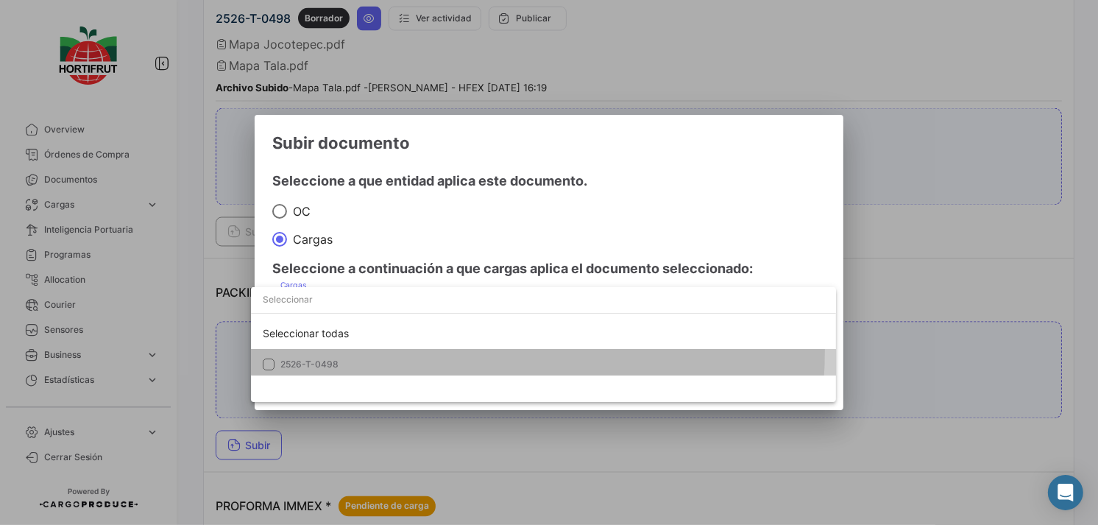
click at [397, 352] on mat-option "2526-T-0498" at bounding box center [543, 364] width 585 height 31
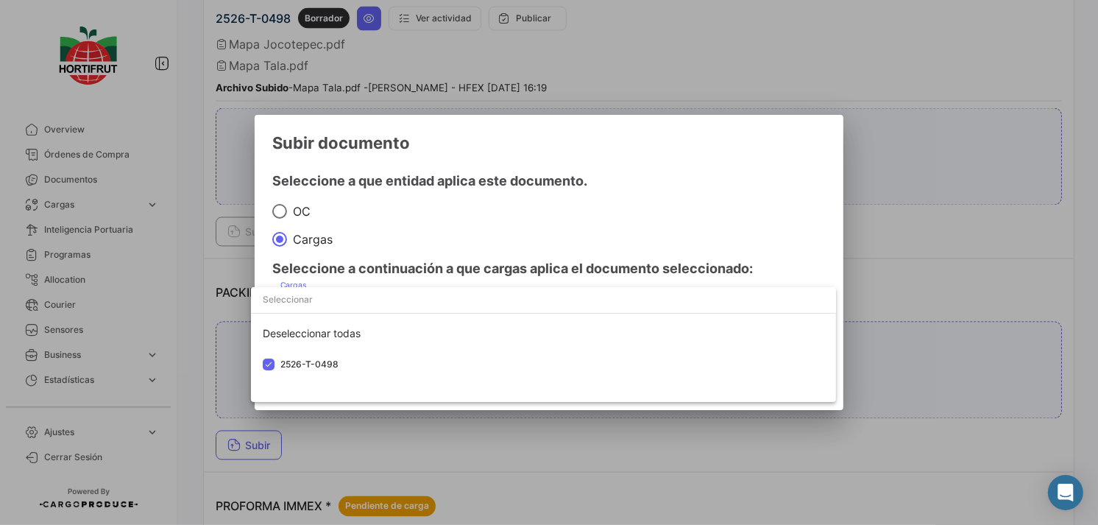
click at [591, 227] on div at bounding box center [549, 262] width 1098 height 525
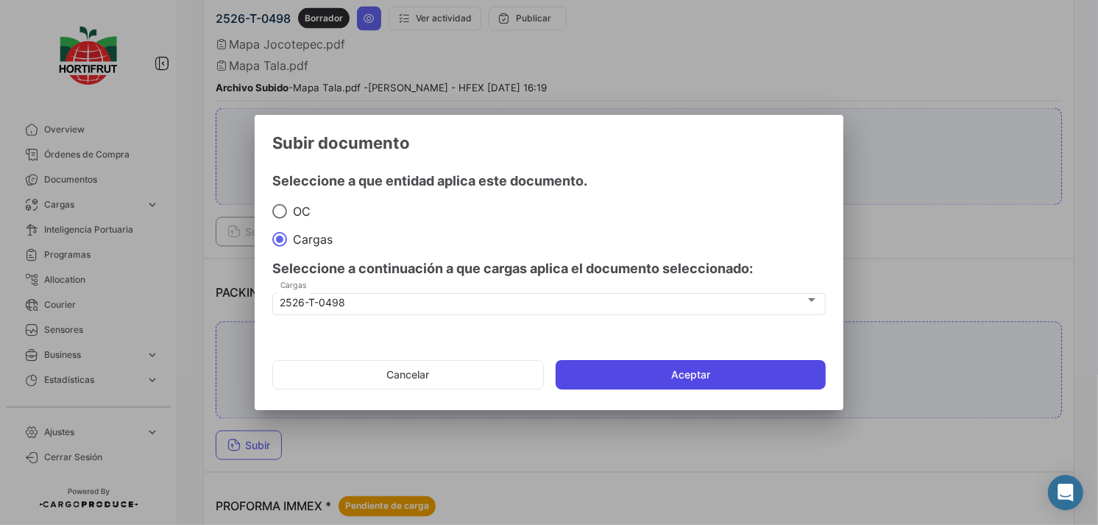
click at [736, 374] on button "Aceptar" at bounding box center [691, 374] width 270 height 29
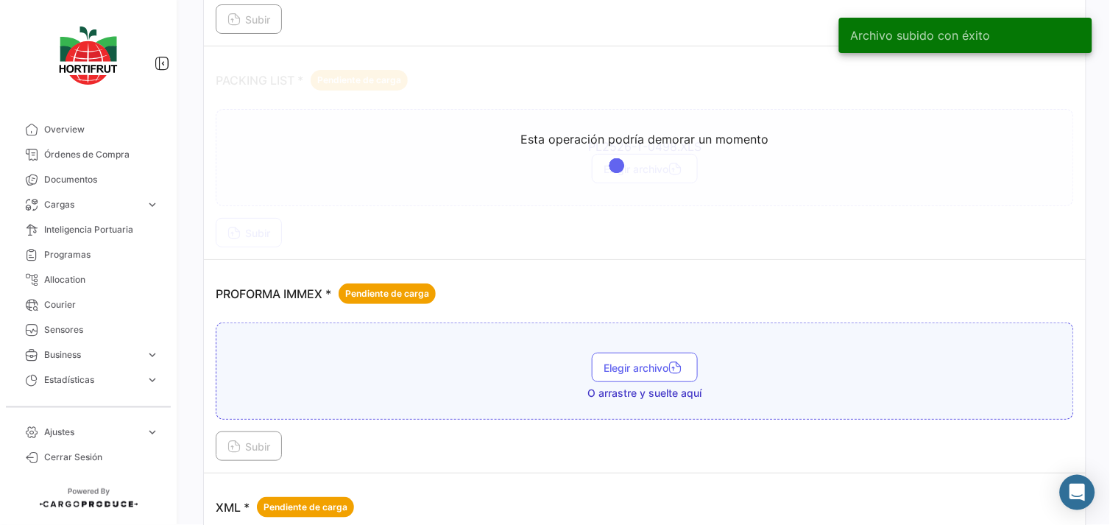
scroll to position [2585, 0]
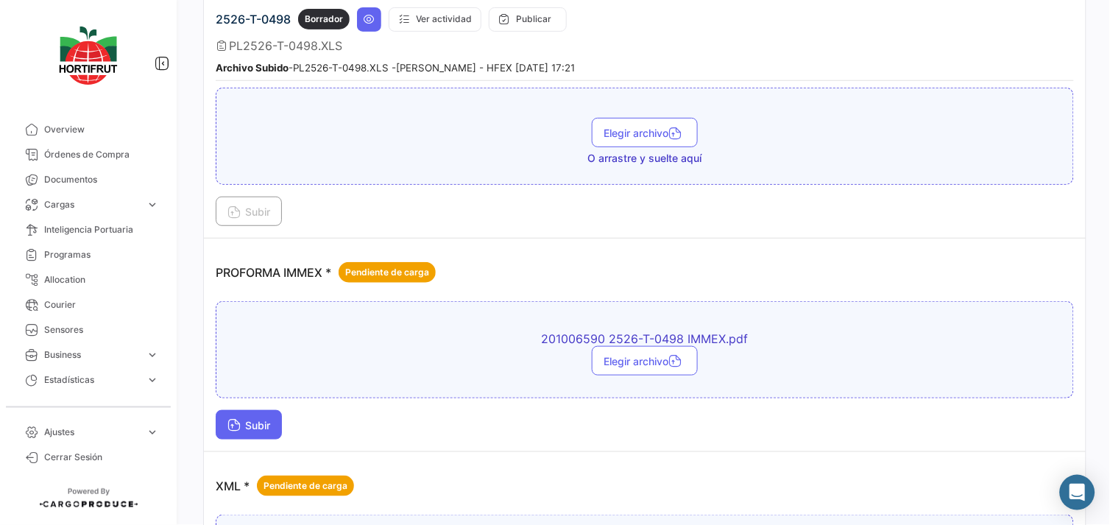
click at [269, 419] on span "Subir" at bounding box center [248, 425] width 43 height 13
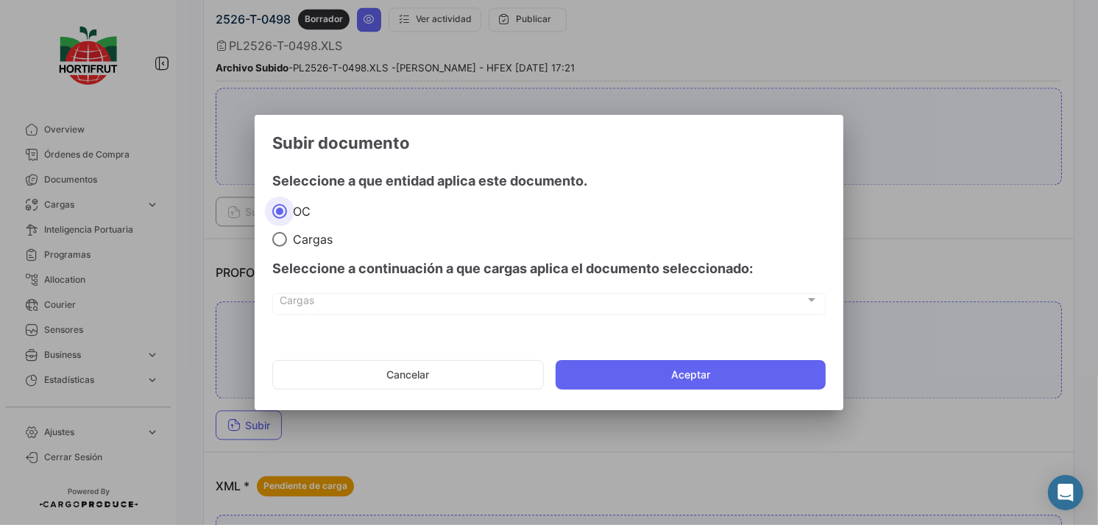
click at [306, 238] on span "Cargas" at bounding box center [310, 239] width 46 height 15
click at [287, 238] on input "Cargas" at bounding box center [279, 239] width 15 height 15
radio input "true"
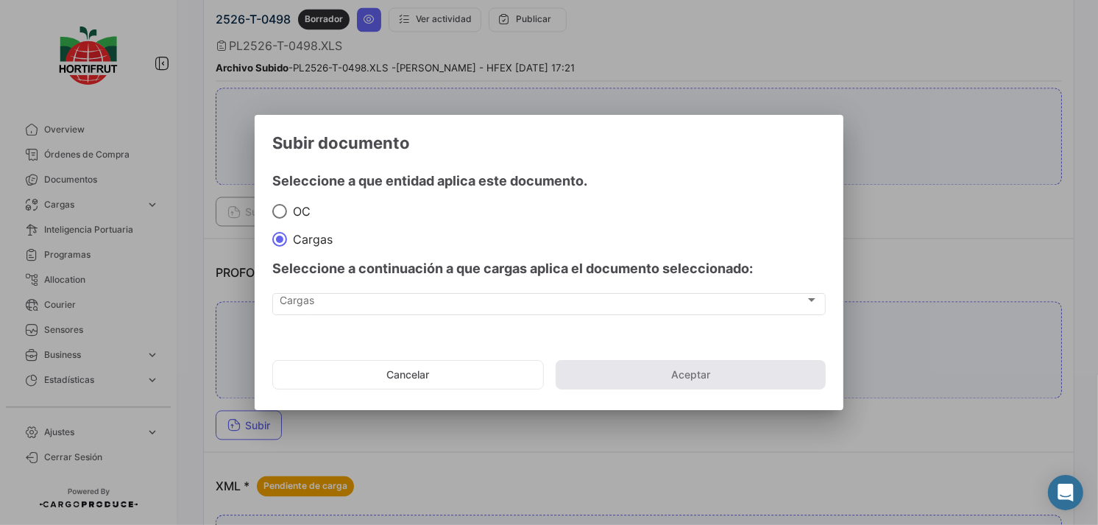
click at [364, 285] on div "Seleccione a continuación a que cargas aplica el documento seleccionado:" at bounding box center [549, 269] width 554 height 44
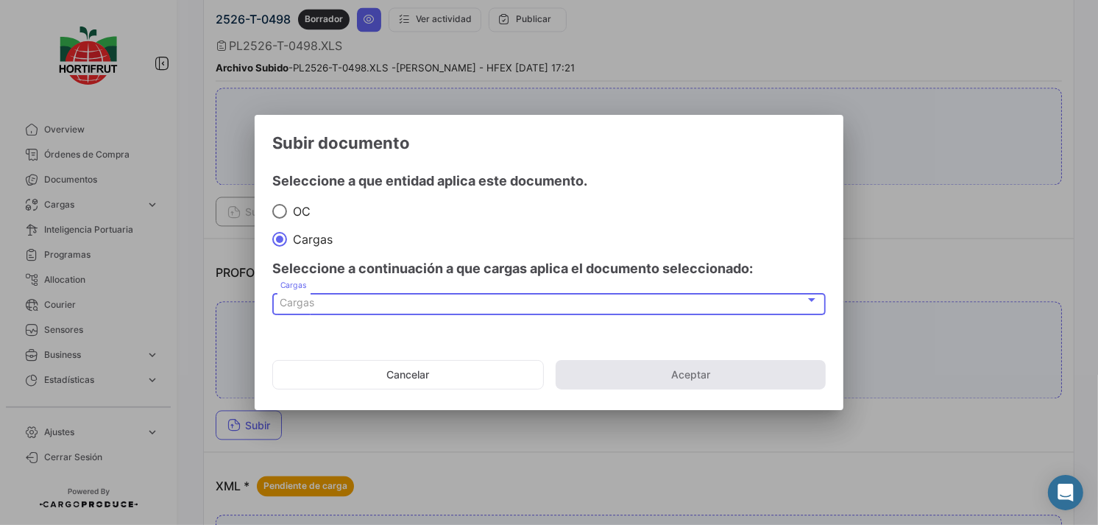
click at [385, 308] on div "Cargas" at bounding box center [542, 303] width 525 height 13
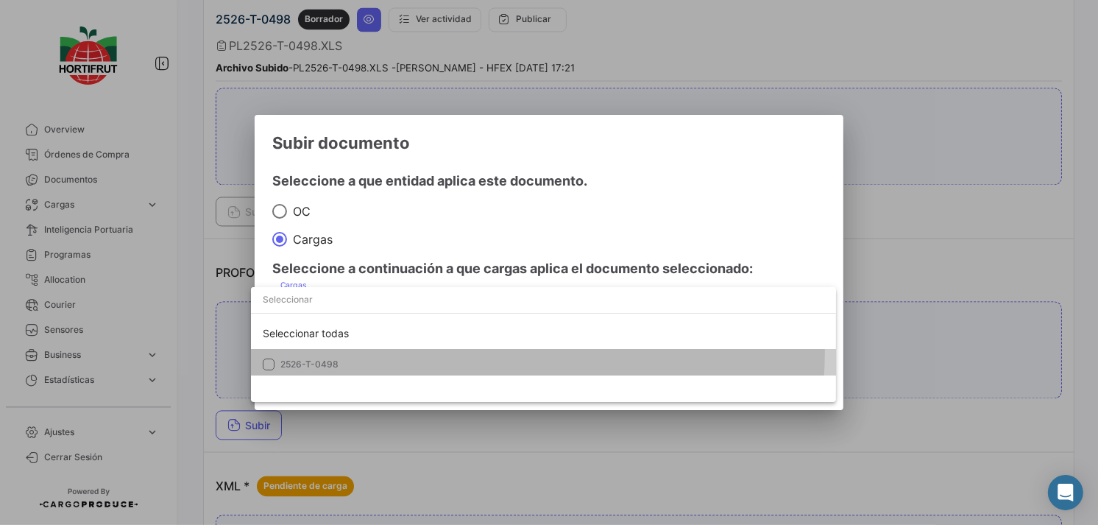
click at [410, 350] on mat-option "2526-T-0498" at bounding box center [543, 364] width 585 height 31
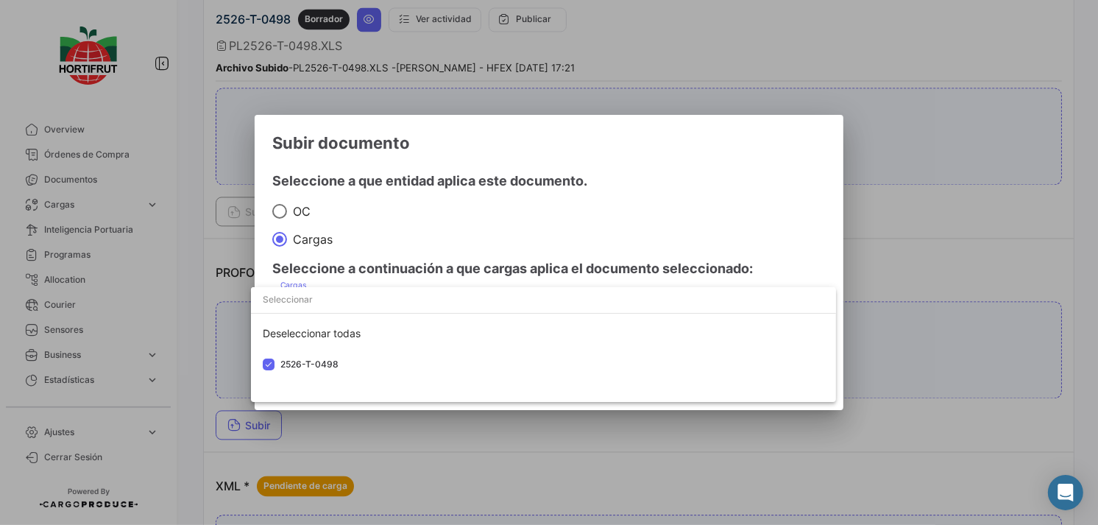
click at [546, 243] on div at bounding box center [549, 262] width 1098 height 525
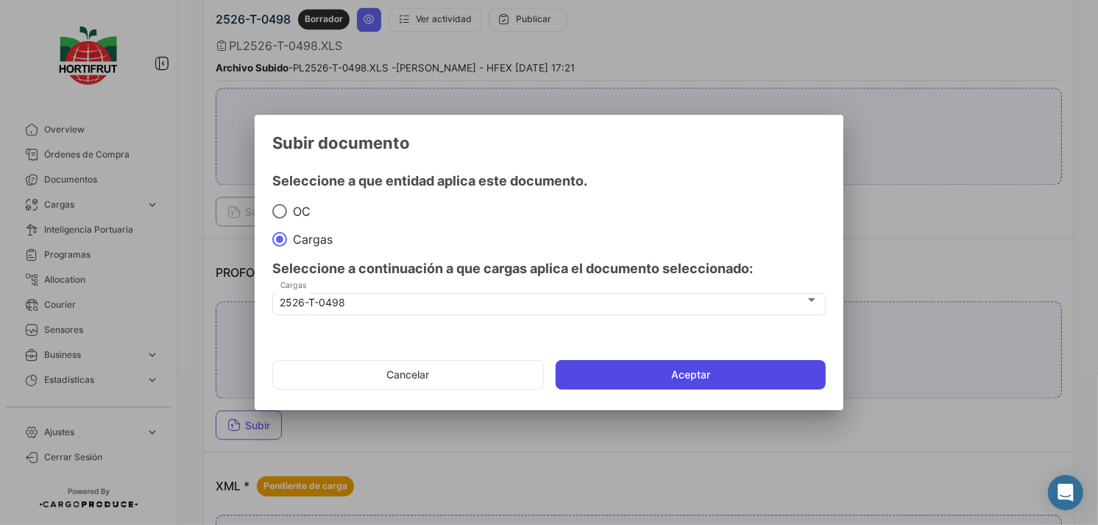
click at [641, 365] on button "Aceptar" at bounding box center [691, 374] width 270 height 29
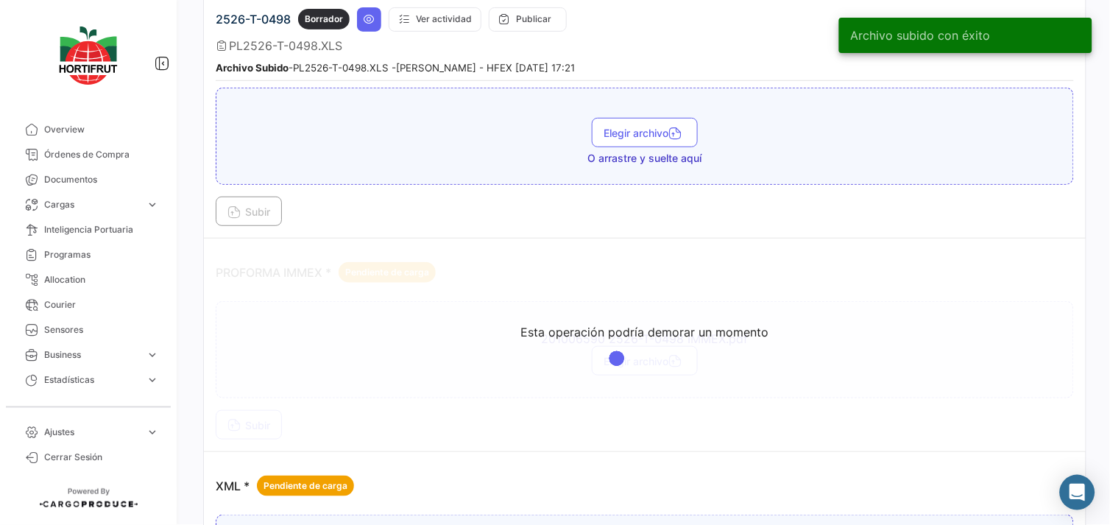
scroll to position [2801, 0]
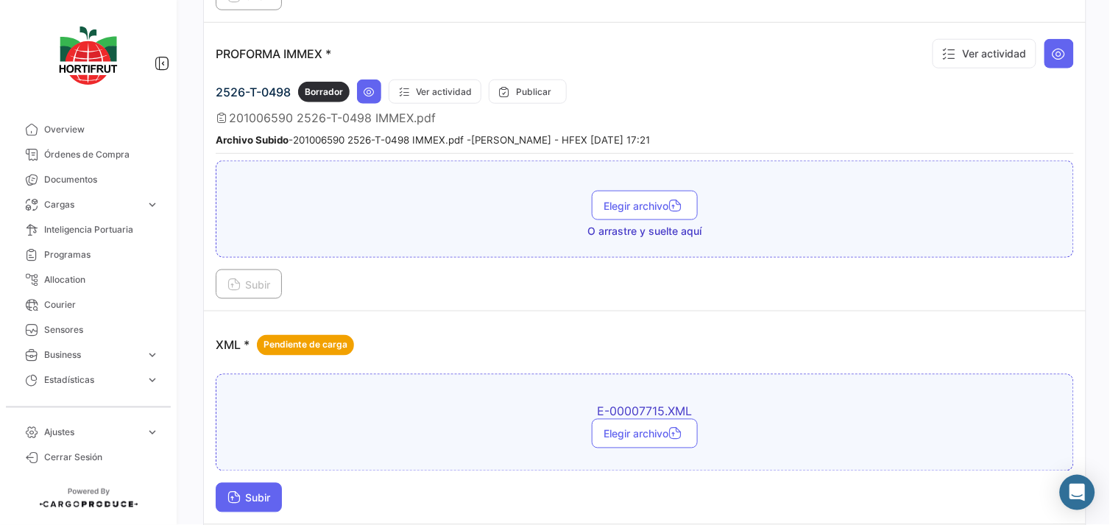
click at [250, 492] on span "Subir" at bounding box center [248, 498] width 43 height 13
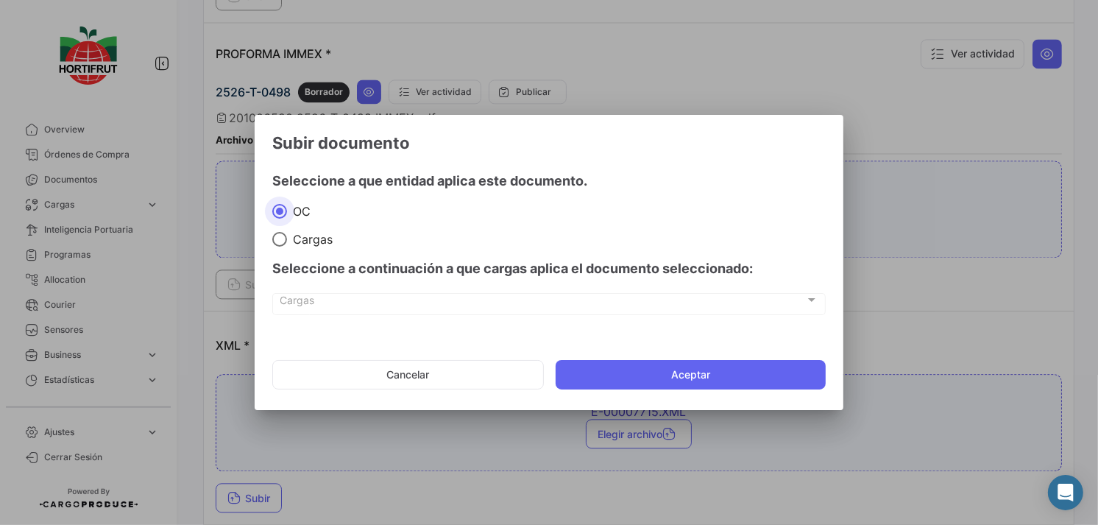
click at [314, 231] on mat-radio-button "Cargas" at bounding box center [549, 238] width 554 height 16
click at [321, 239] on span "Cargas" at bounding box center [310, 239] width 46 height 15
click at [287, 239] on input "Cargas" at bounding box center [279, 239] width 15 height 15
radio input "true"
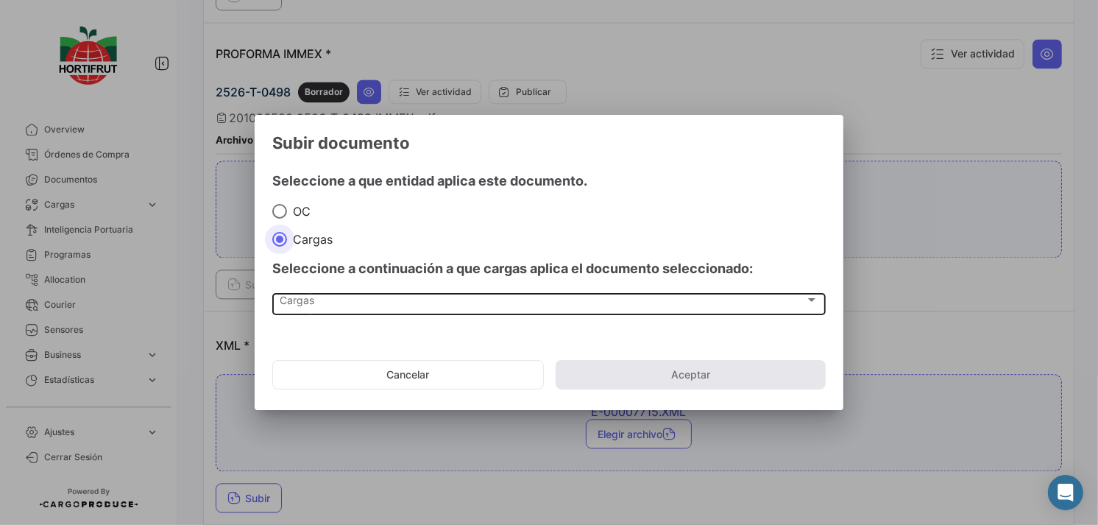
click at [387, 302] on div "Cargas" at bounding box center [542, 303] width 525 height 13
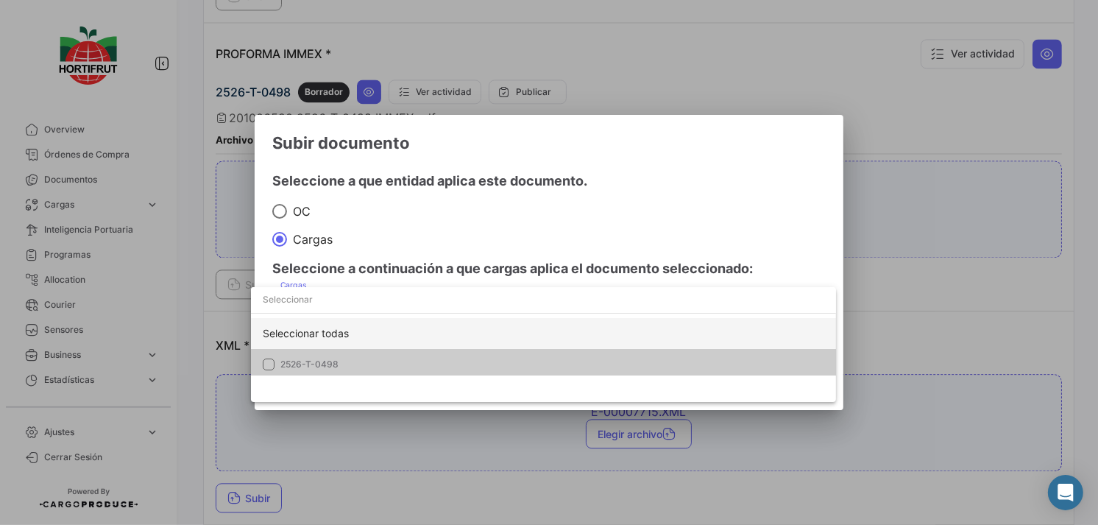
click at [418, 347] on div "Seleccionar todas" at bounding box center [543, 333] width 585 height 31
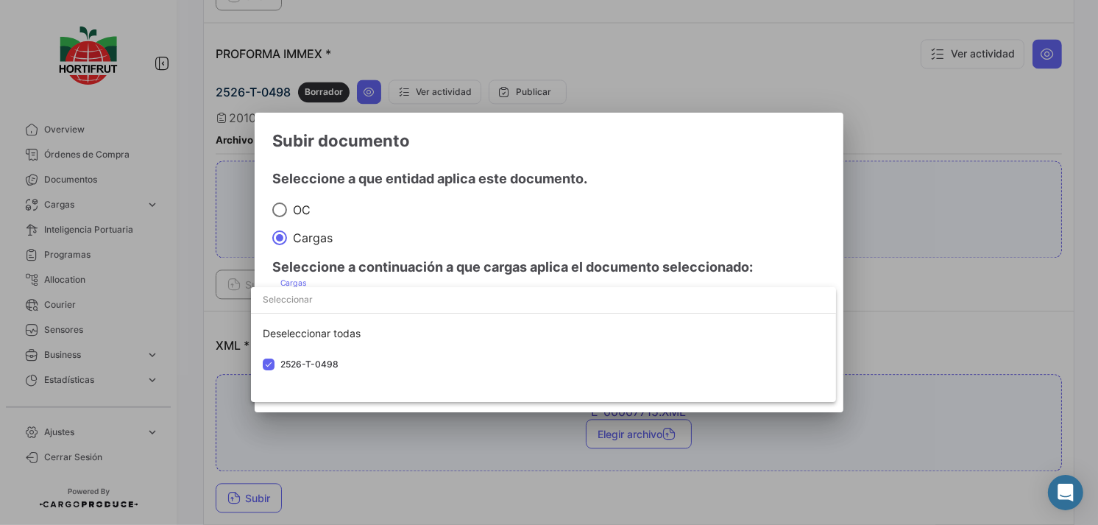
click at [530, 255] on div at bounding box center [549, 262] width 1098 height 525
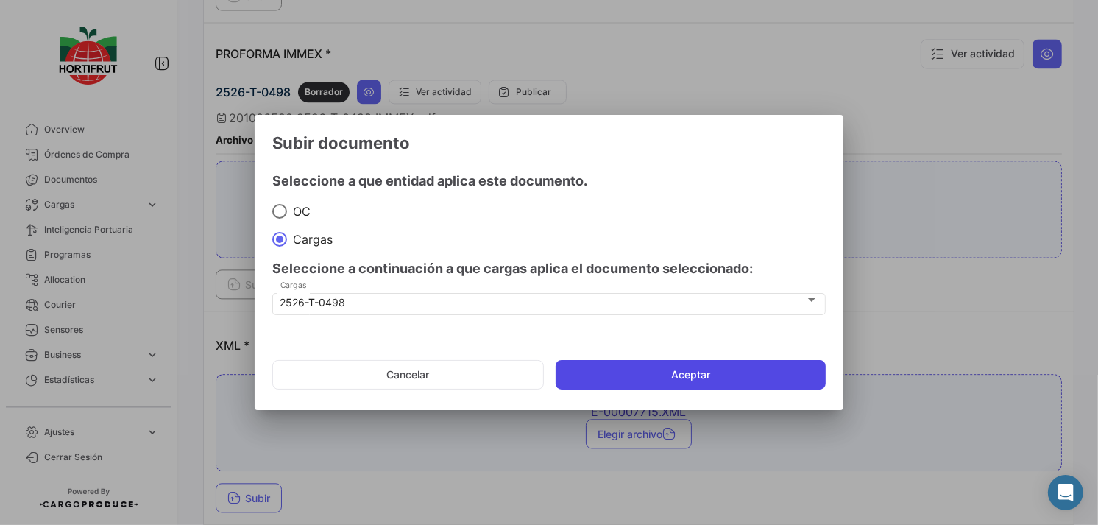
click at [639, 372] on button "Aceptar" at bounding box center [691, 374] width 270 height 29
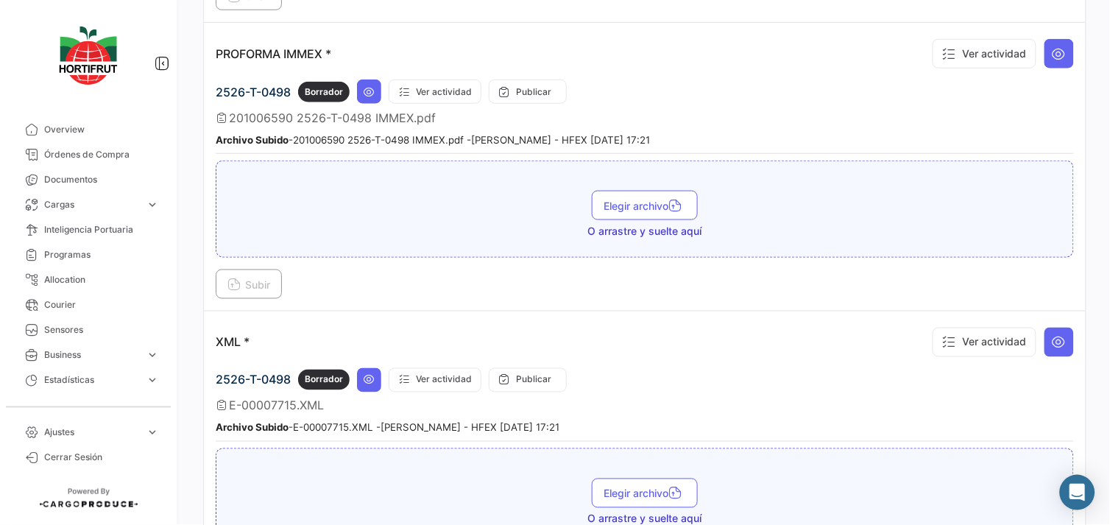
scroll to position [2946, 0]
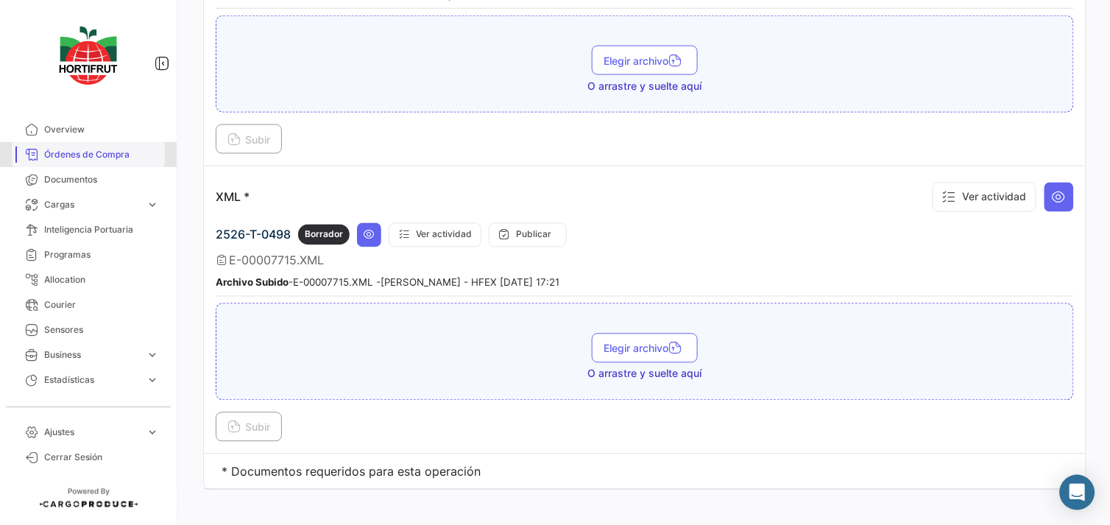
click at [99, 157] on span "Órdenes de Compra" at bounding box center [101, 154] width 115 height 13
